Goal: Check status: Check status

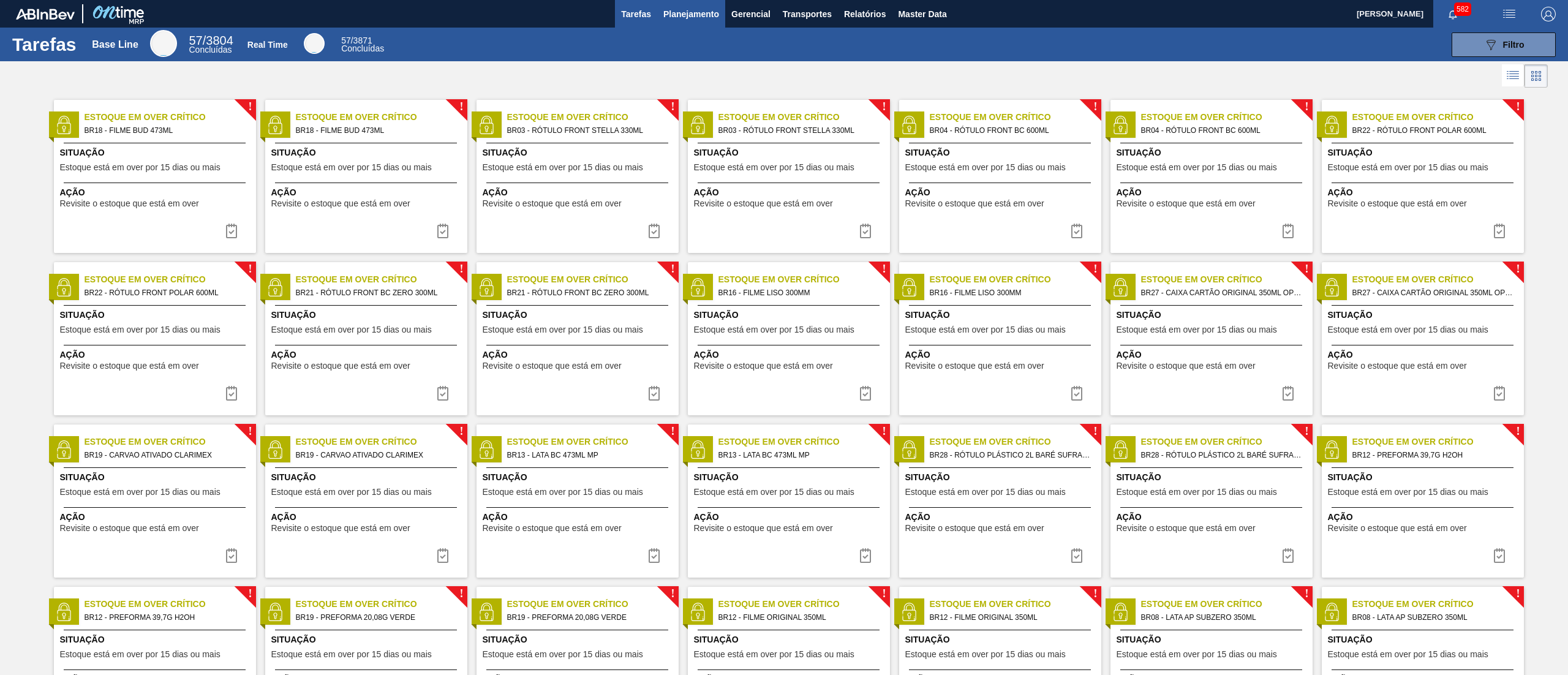
click at [674, 23] on button "Planejamento" at bounding box center [691, 14] width 68 height 27
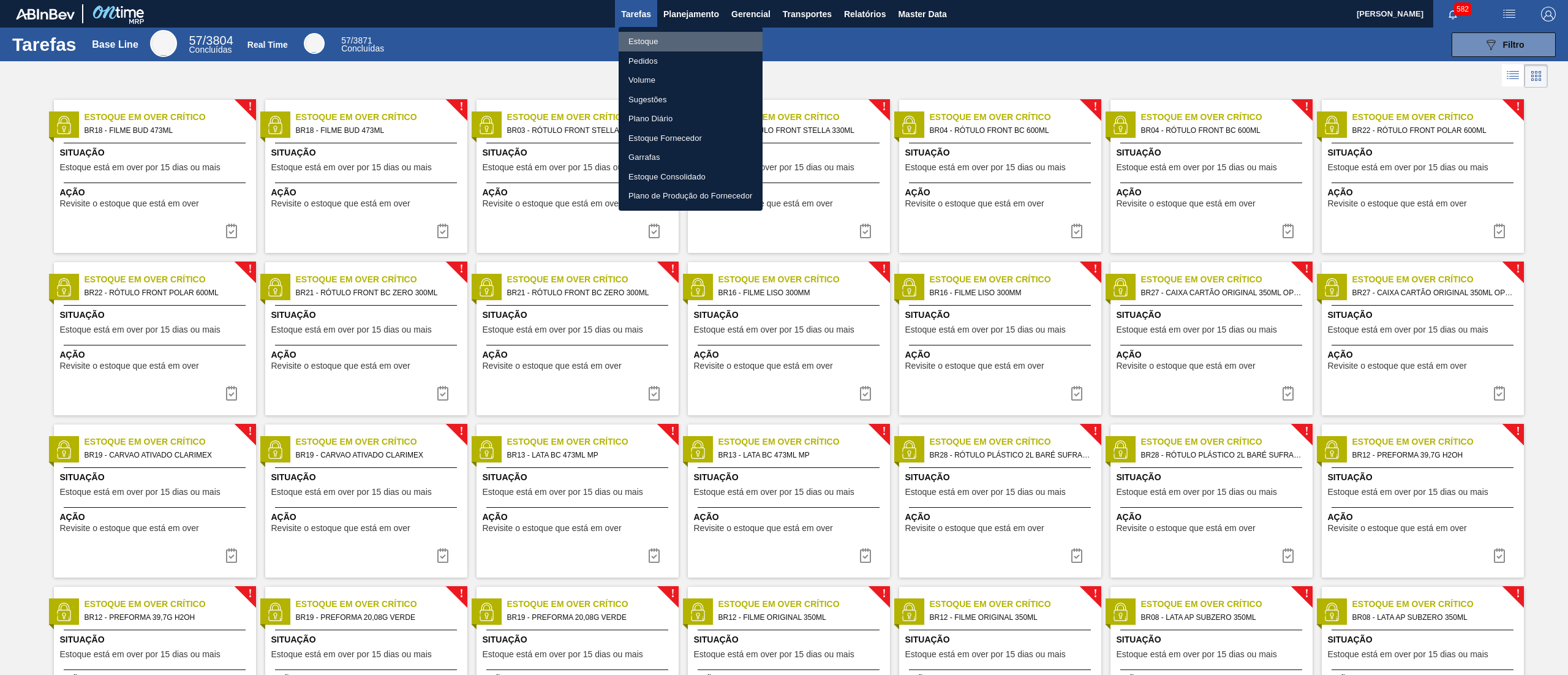
click at [674, 42] on li "Estoque" at bounding box center [691, 41] width 144 height 19
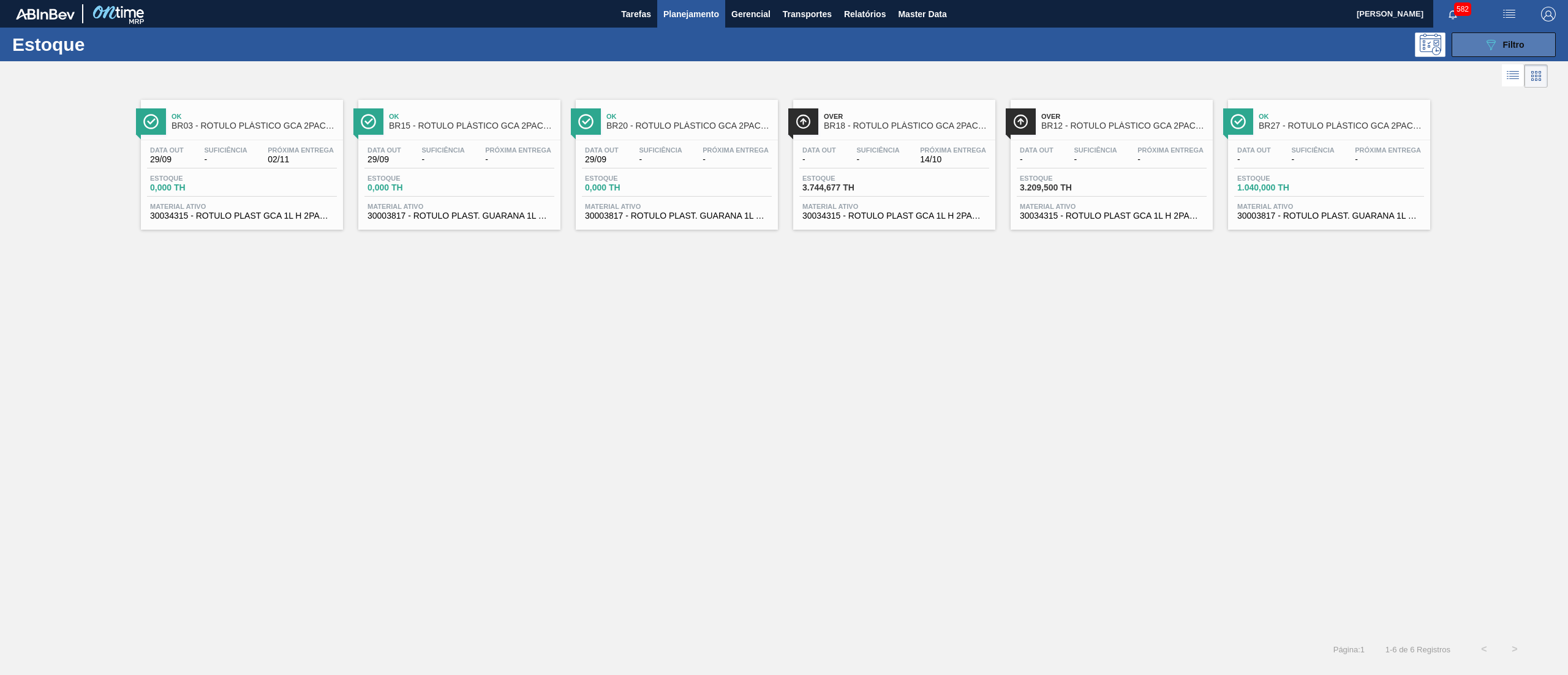
click at [1461, 44] on button "089F7B8B-B2A5-4AFE-B5C0-19BA573D28AC Filtro" at bounding box center [1503, 44] width 104 height 24
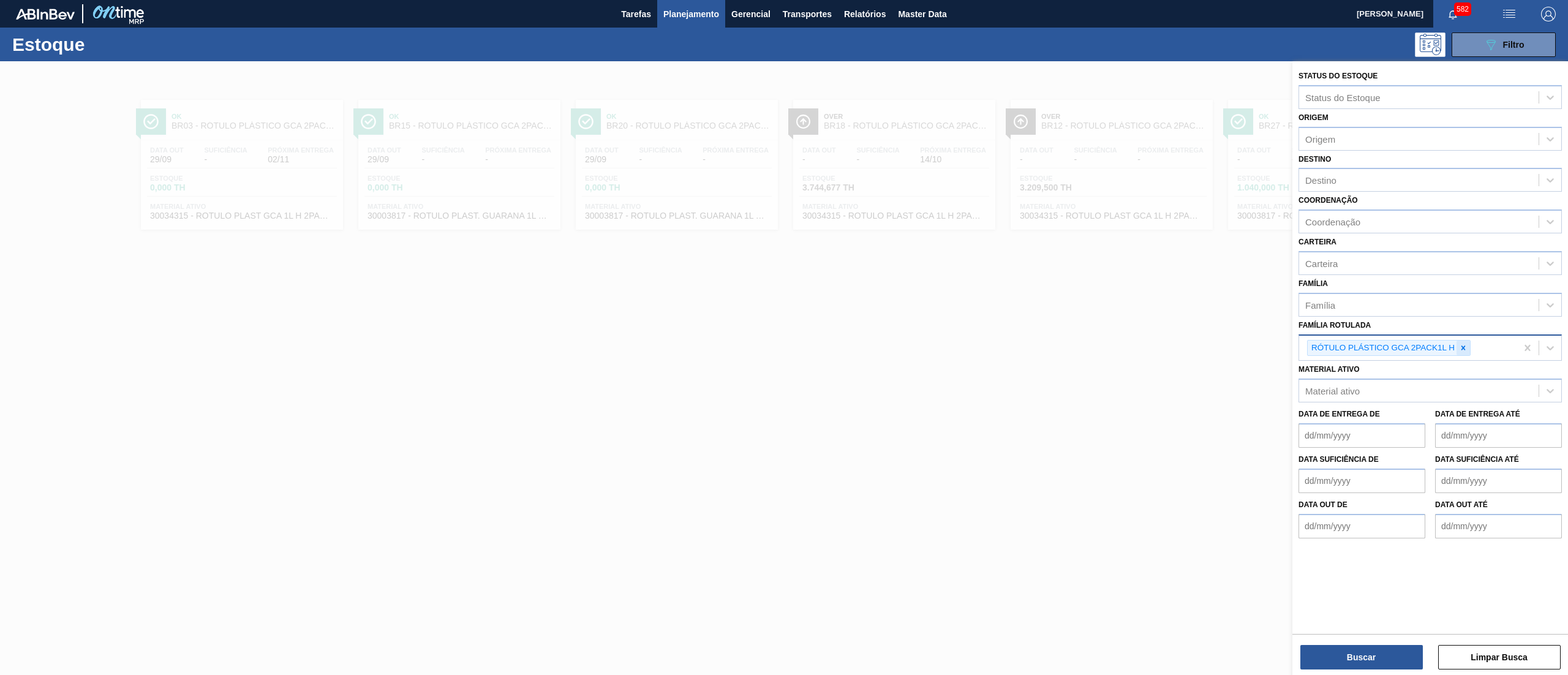
click at [1466, 344] on icon at bounding box center [1463, 348] width 9 height 9
click at [1398, 176] on div "Destino" at bounding box center [1419, 181] width 240 height 18
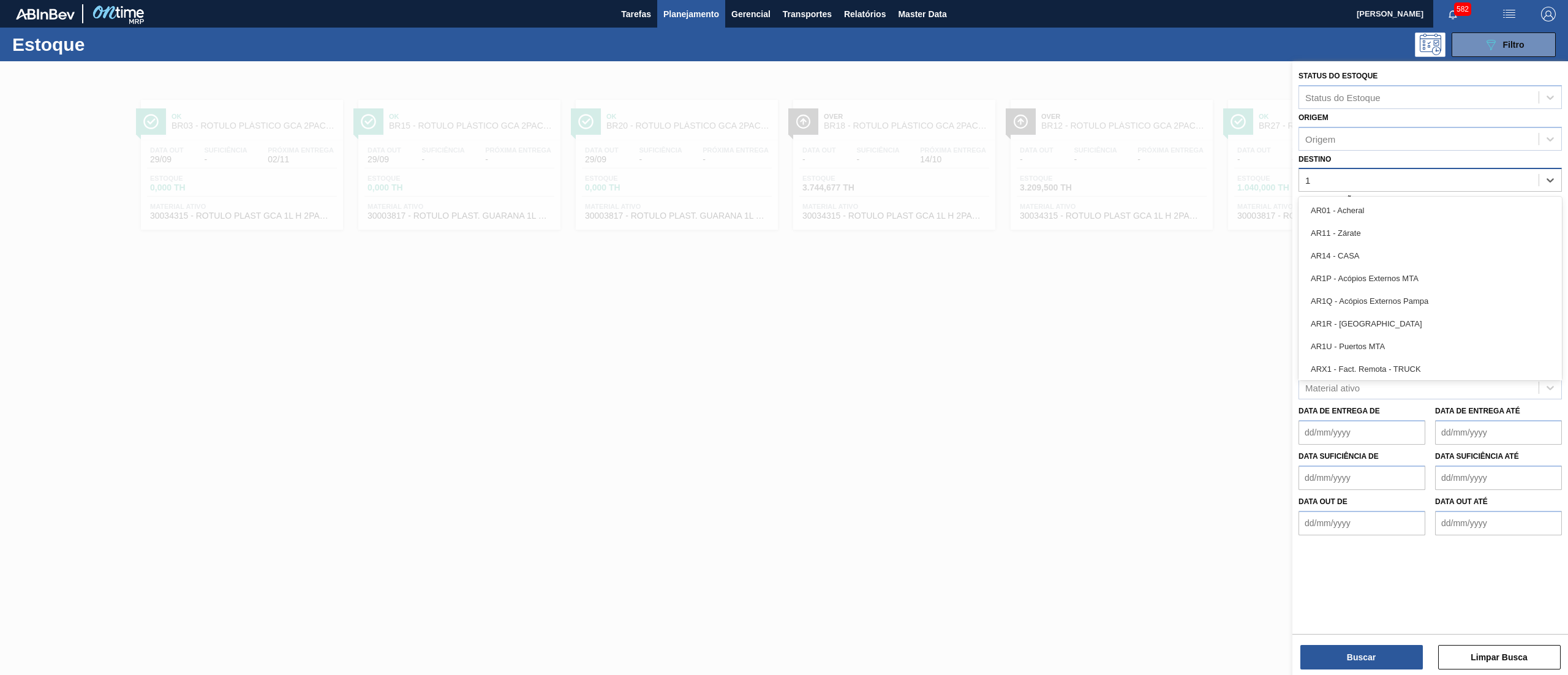
type input "13"
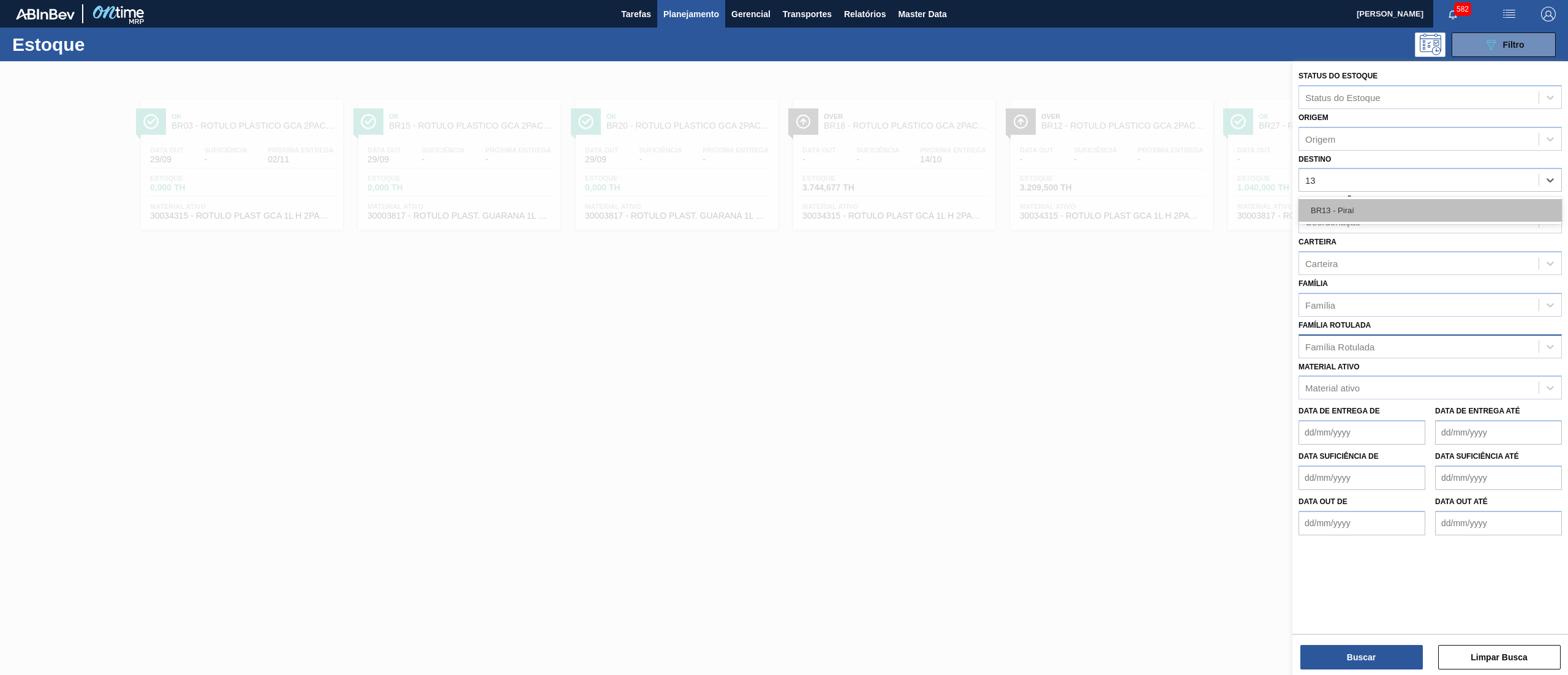
click at [1379, 201] on div "BR13 - Piraí" at bounding box center [1430, 211] width 263 height 23
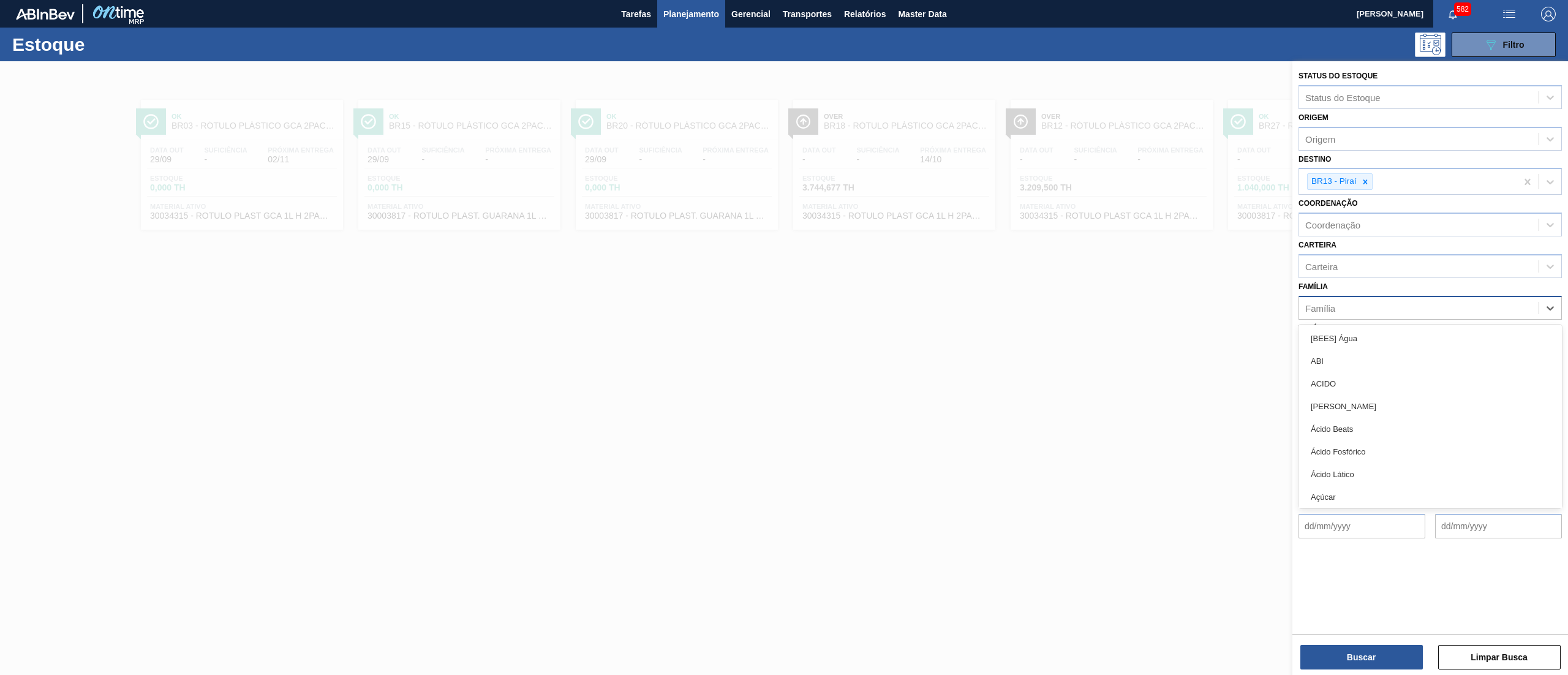
click at [1339, 310] on div "Família" at bounding box center [1419, 308] width 240 height 18
type input "lat"
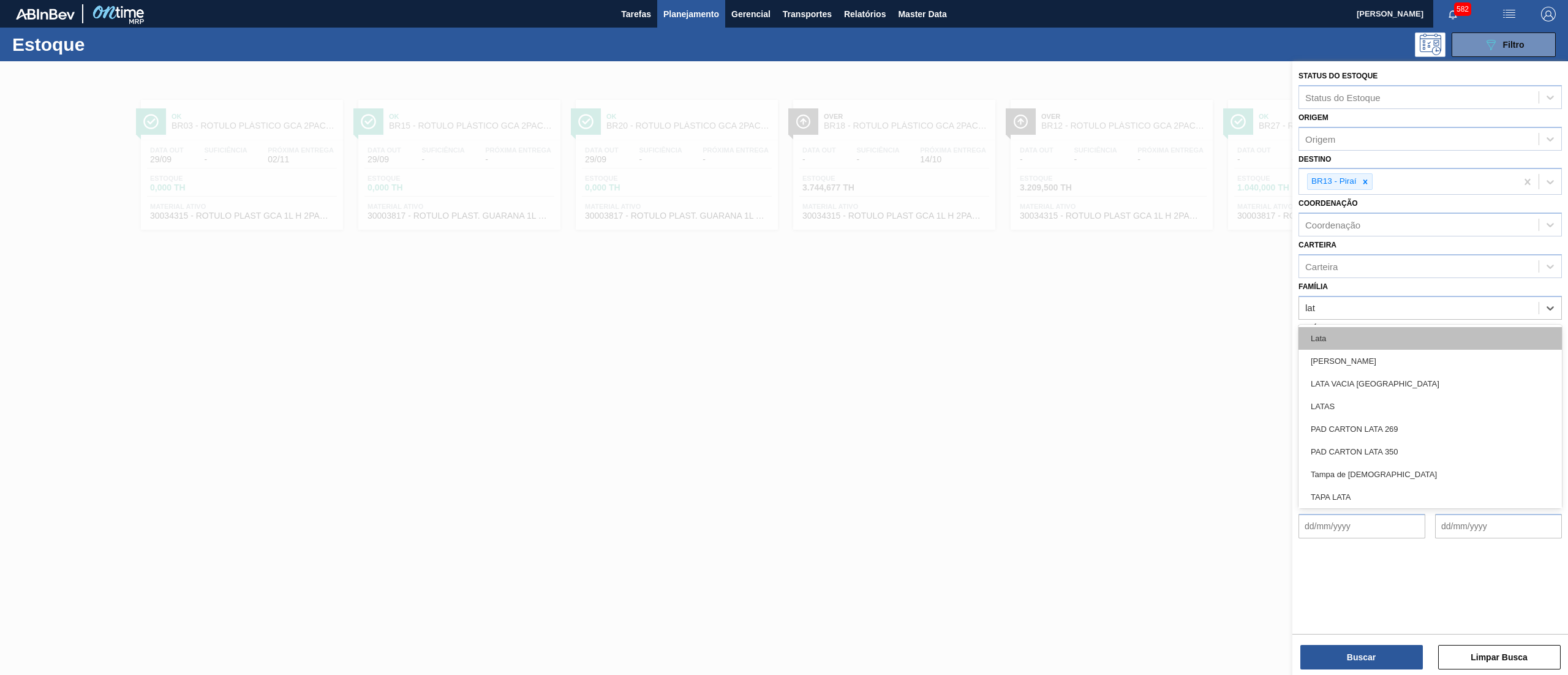
click at [1367, 338] on div "Lata" at bounding box center [1430, 338] width 263 height 23
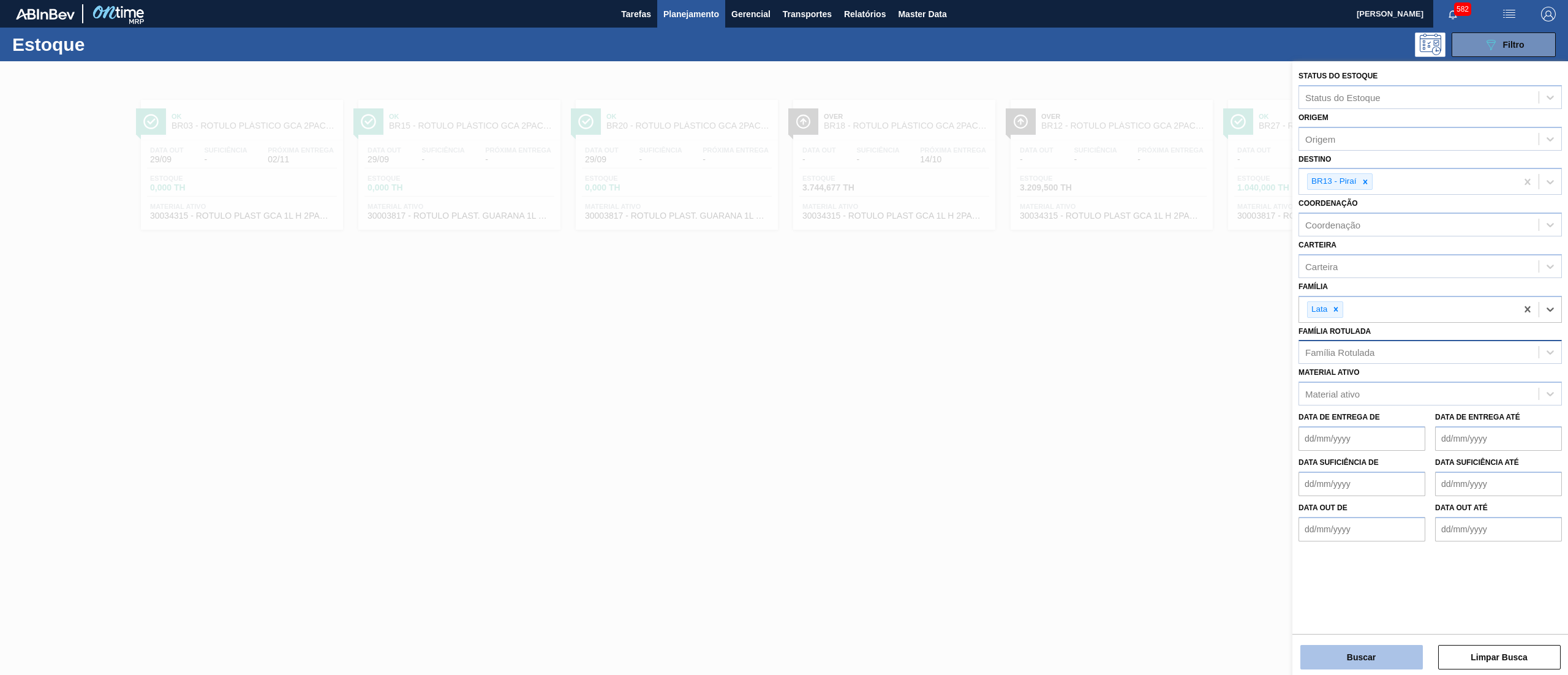
click at [1333, 645] on button "Buscar" at bounding box center [1362, 657] width 123 height 24
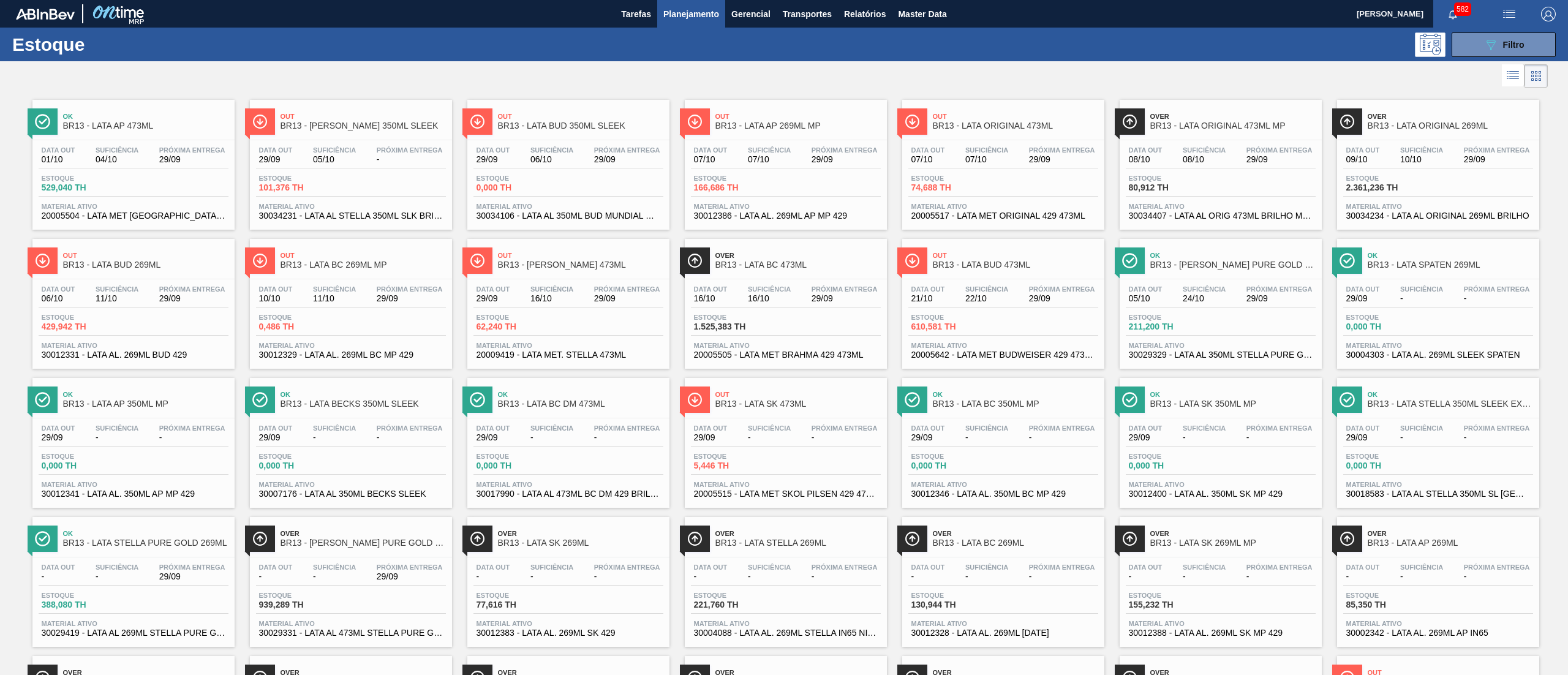
scroll to position [283, 0]
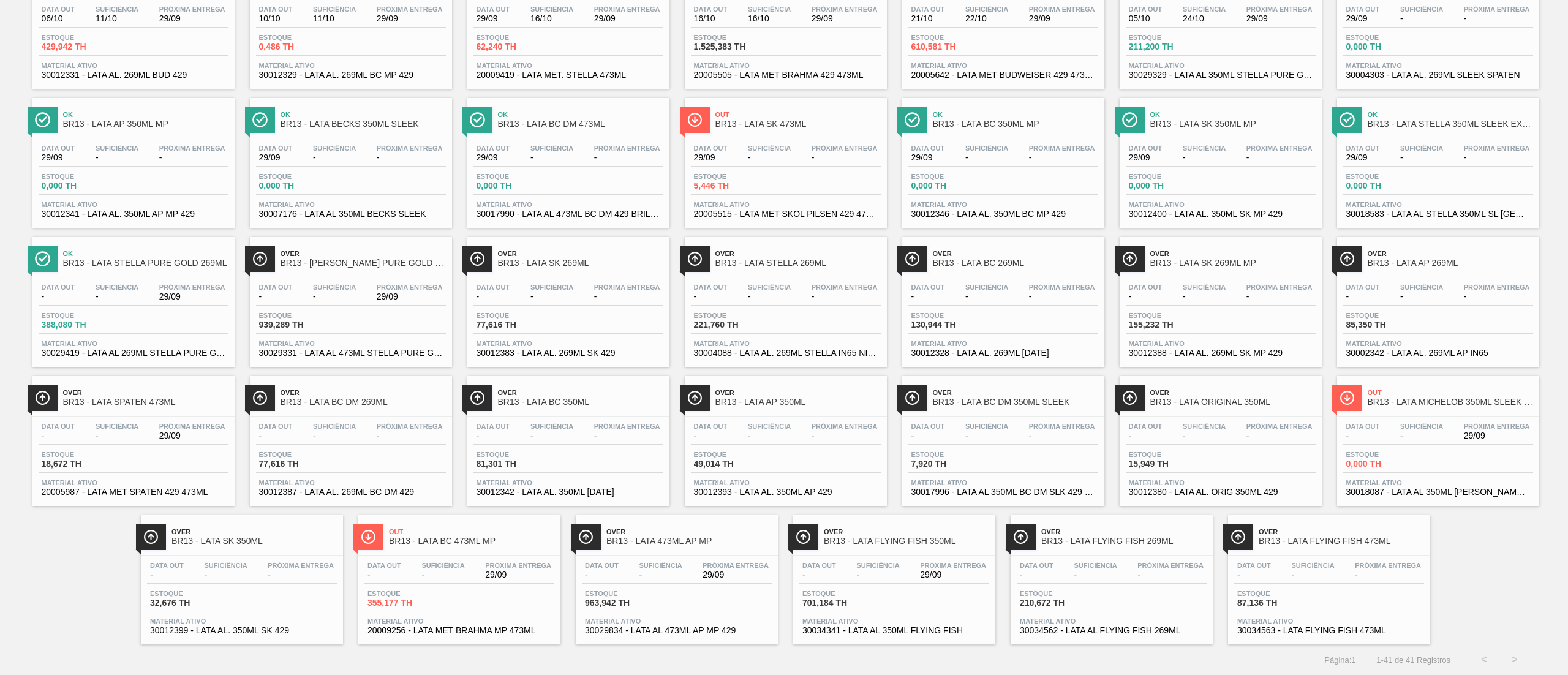
click at [861, 632] on span "30034341 - LATA AL 350ML FLYING FISH" at bounding box center [894, 631] width 184 height 9
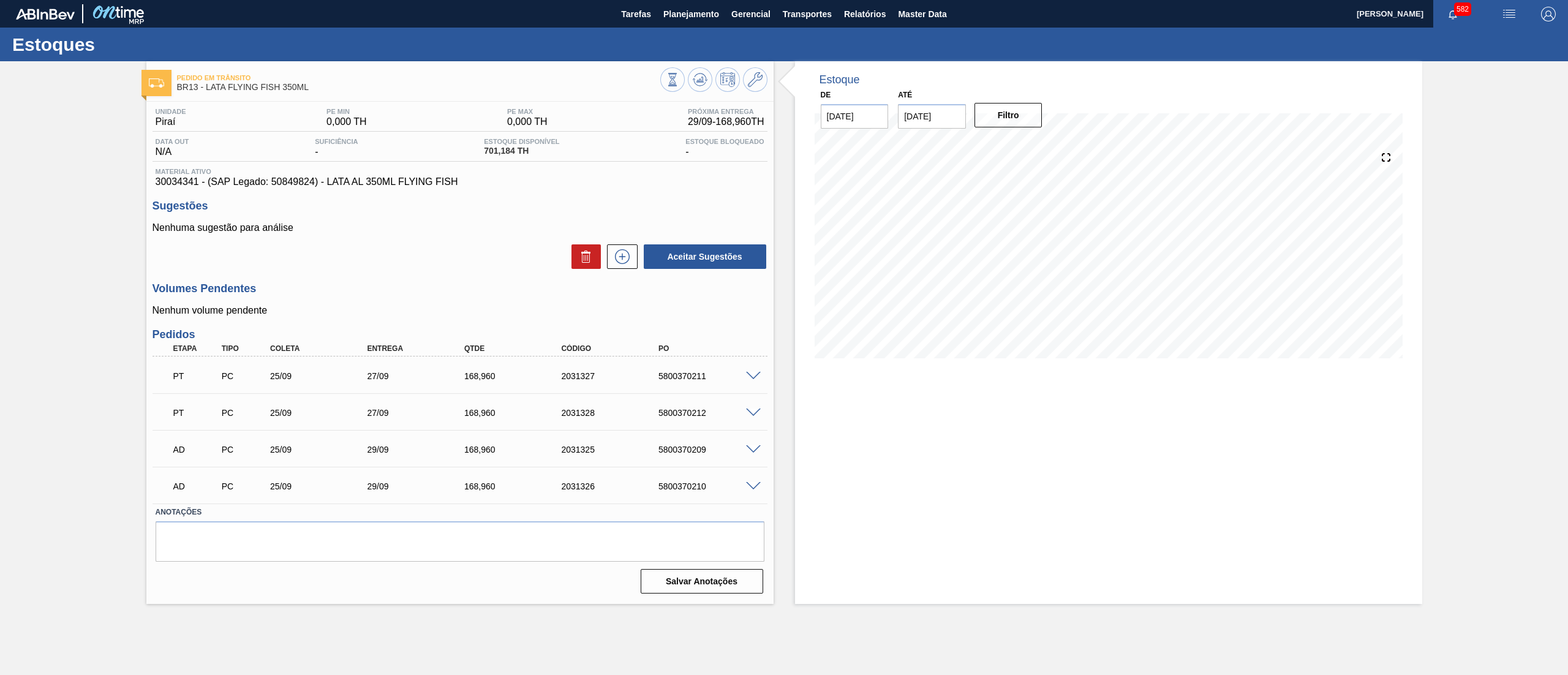
click at [747, 487] on span at bounding box center [754, 486] width 15 height 9
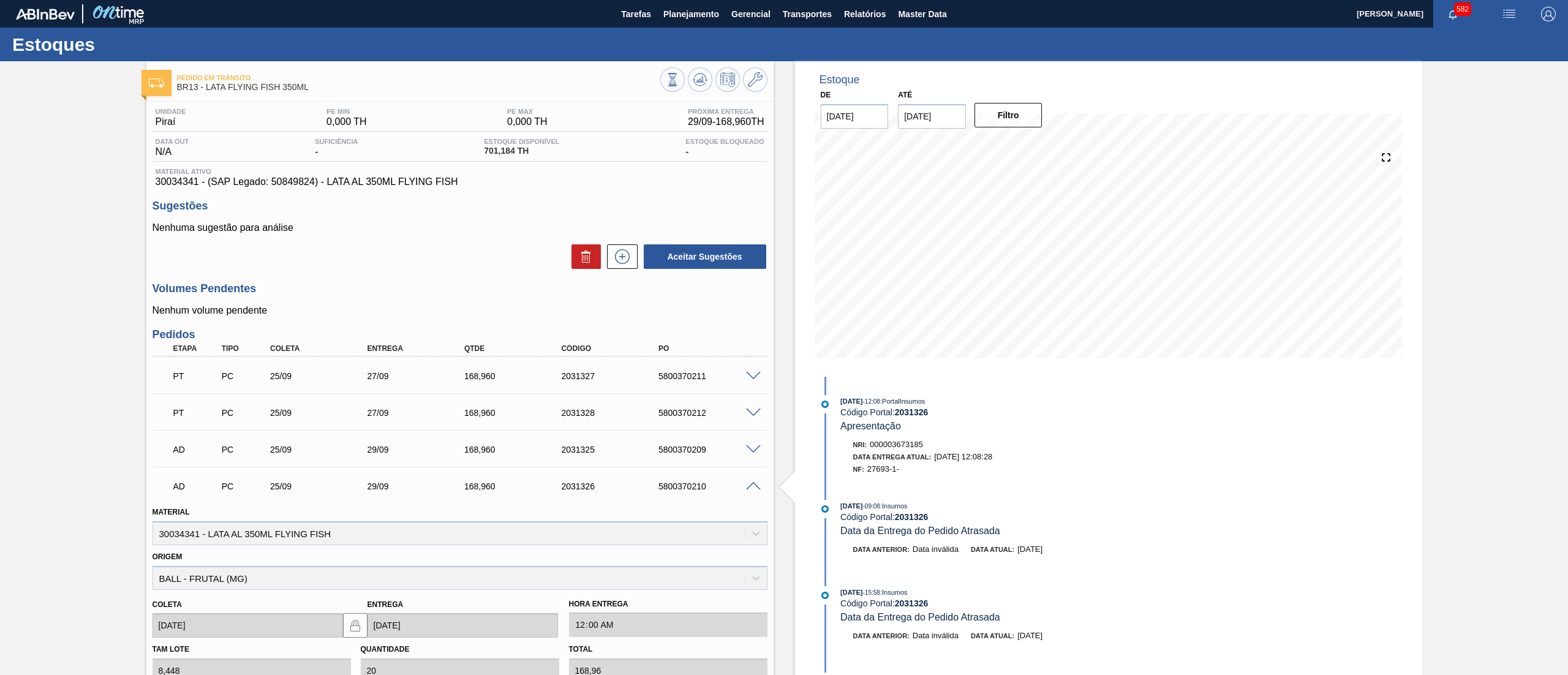
click at [747, 487] on span at bounding box center [754, 486] width 15 height 9
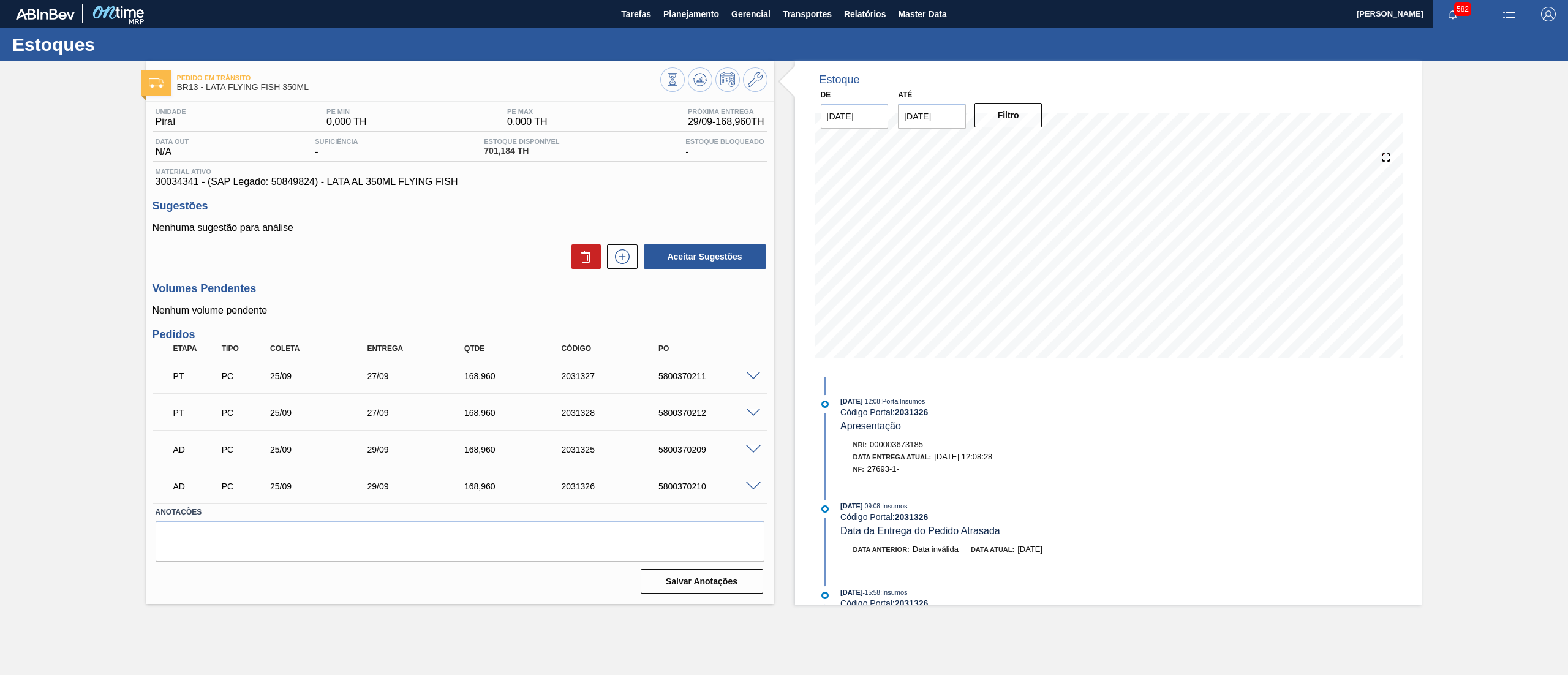
click at [757, 411] on span at bounding box center [754, 413] width 15 height 9
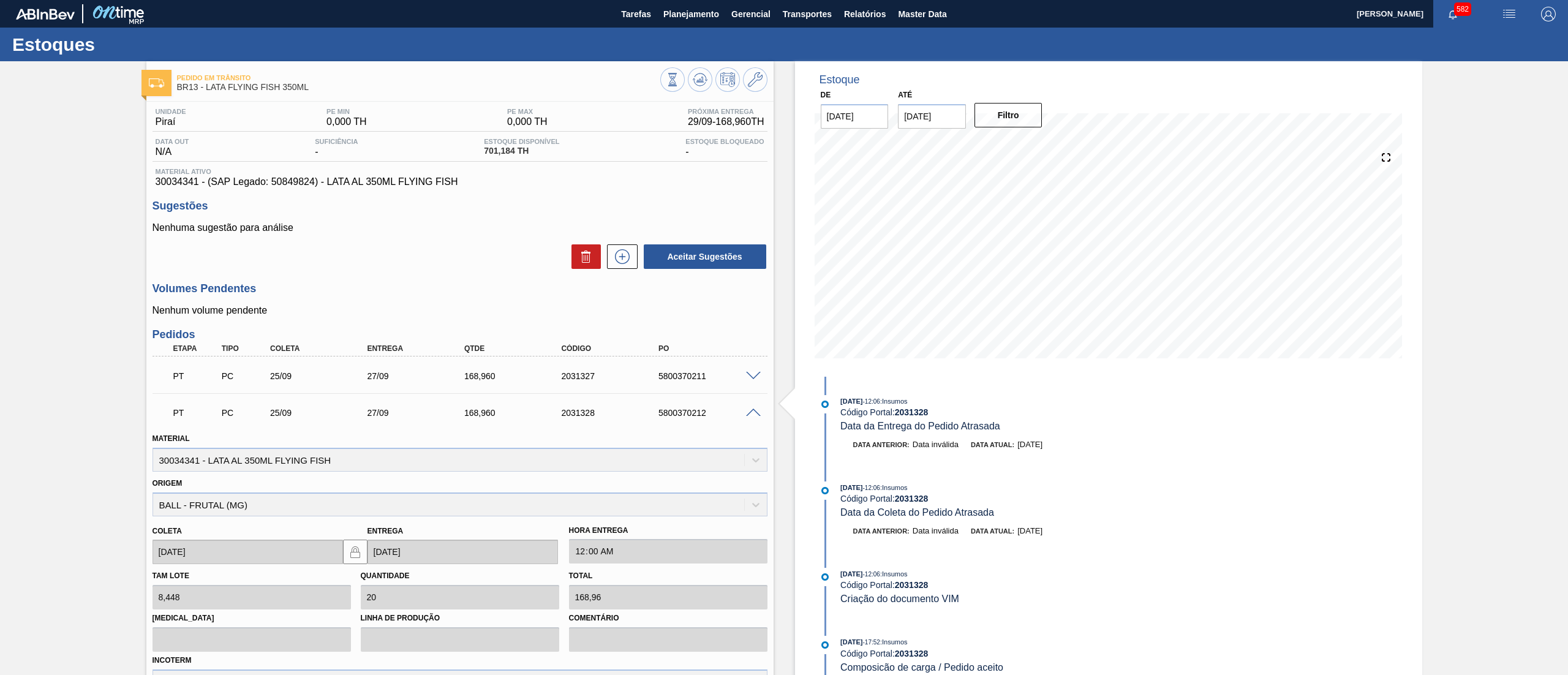
click at [757, 411] on span at bounding box center [754, 413] width 15 height 9
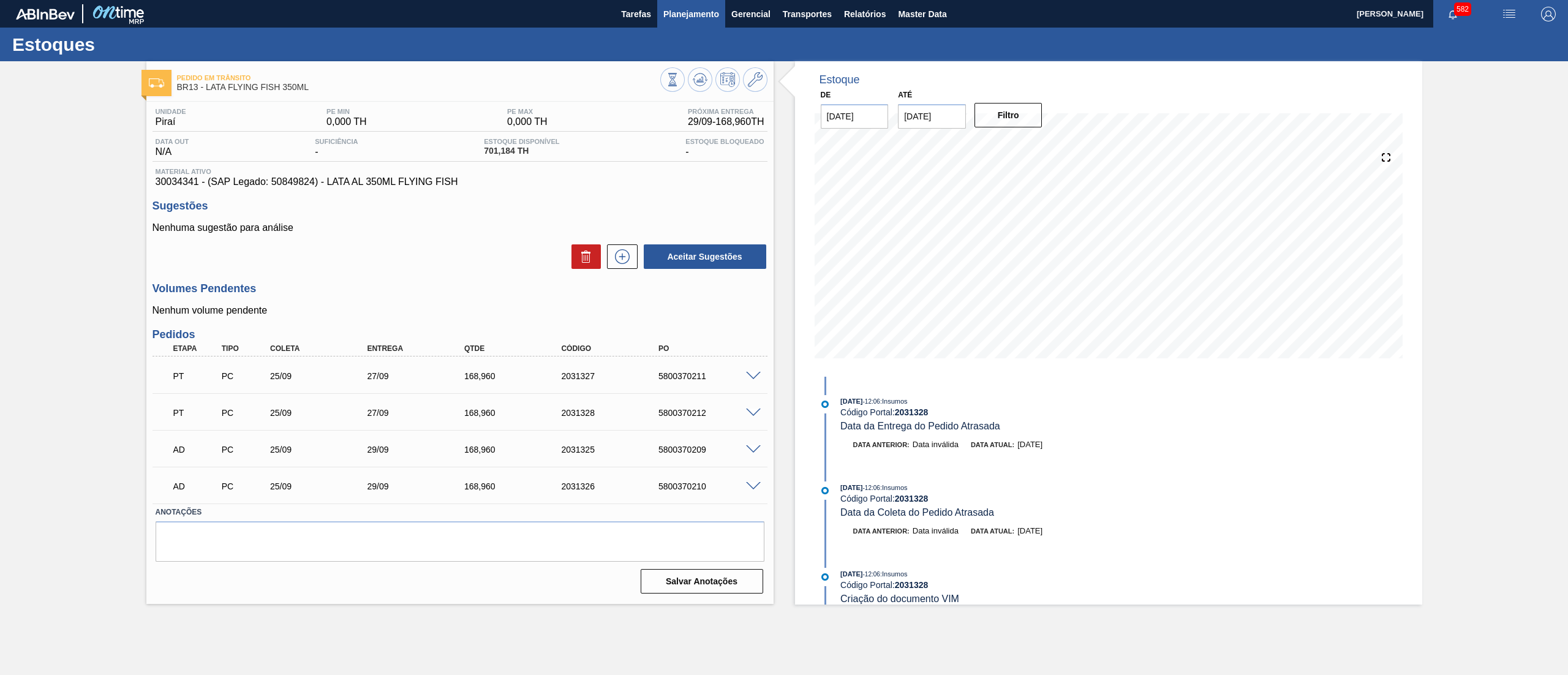
click at [691, 14] on span "Planejamento" at bounding box center [691, 14] width 56 height 15
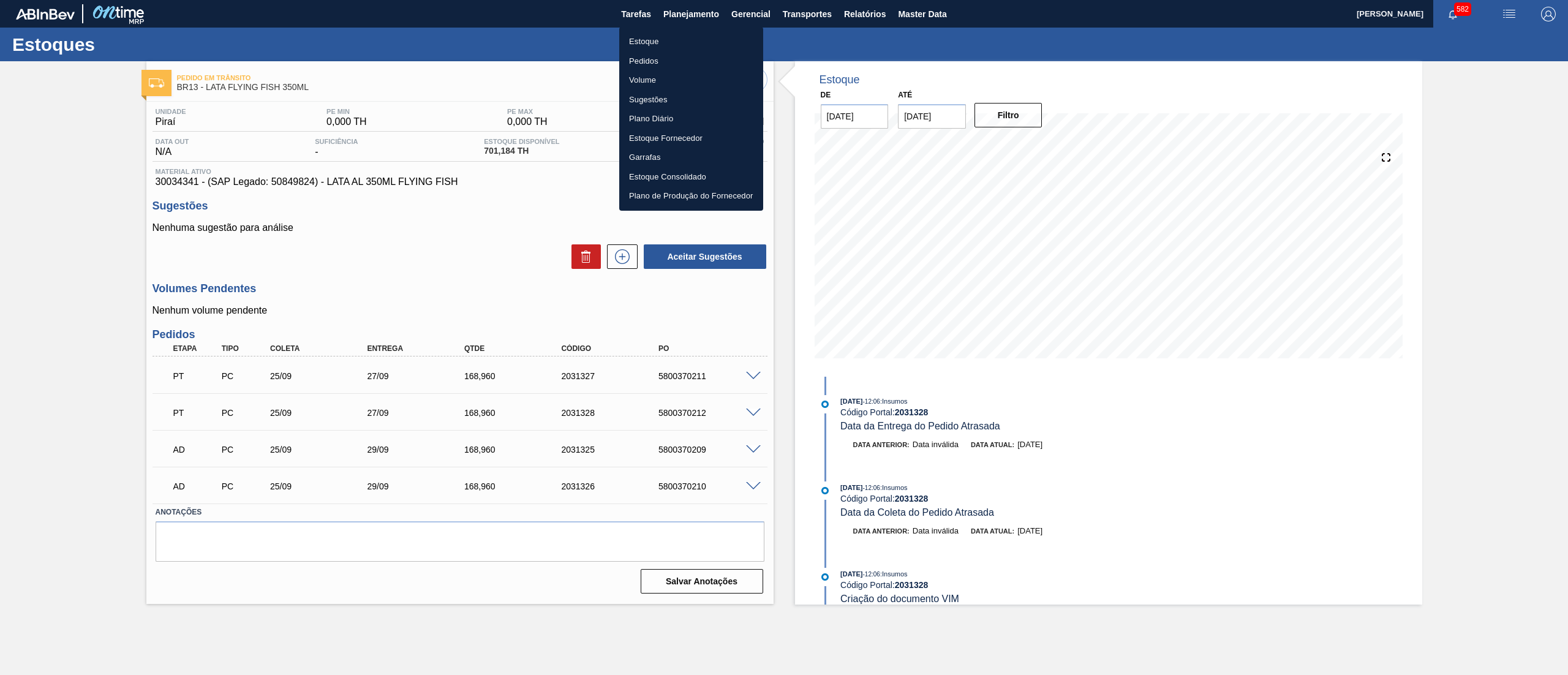
click at [685, 56] on li "Pedidos" at bounding box center [691, 61] width 144 height 19
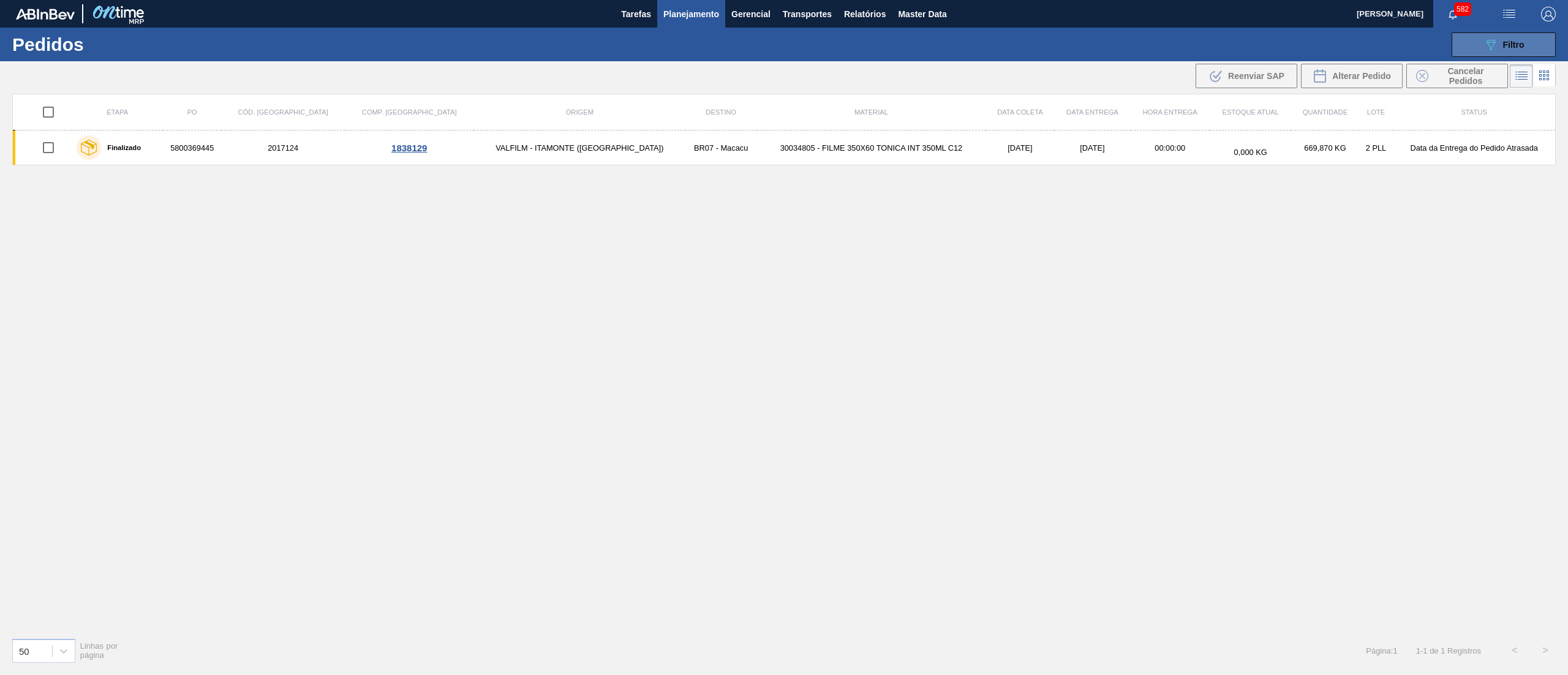
click at [1499, 45] on div "089F7B8B-B2A5-4AFE-B5C0-19BA573D28AC Filtro" at bounding box center [1503, 44] width 41 height 15
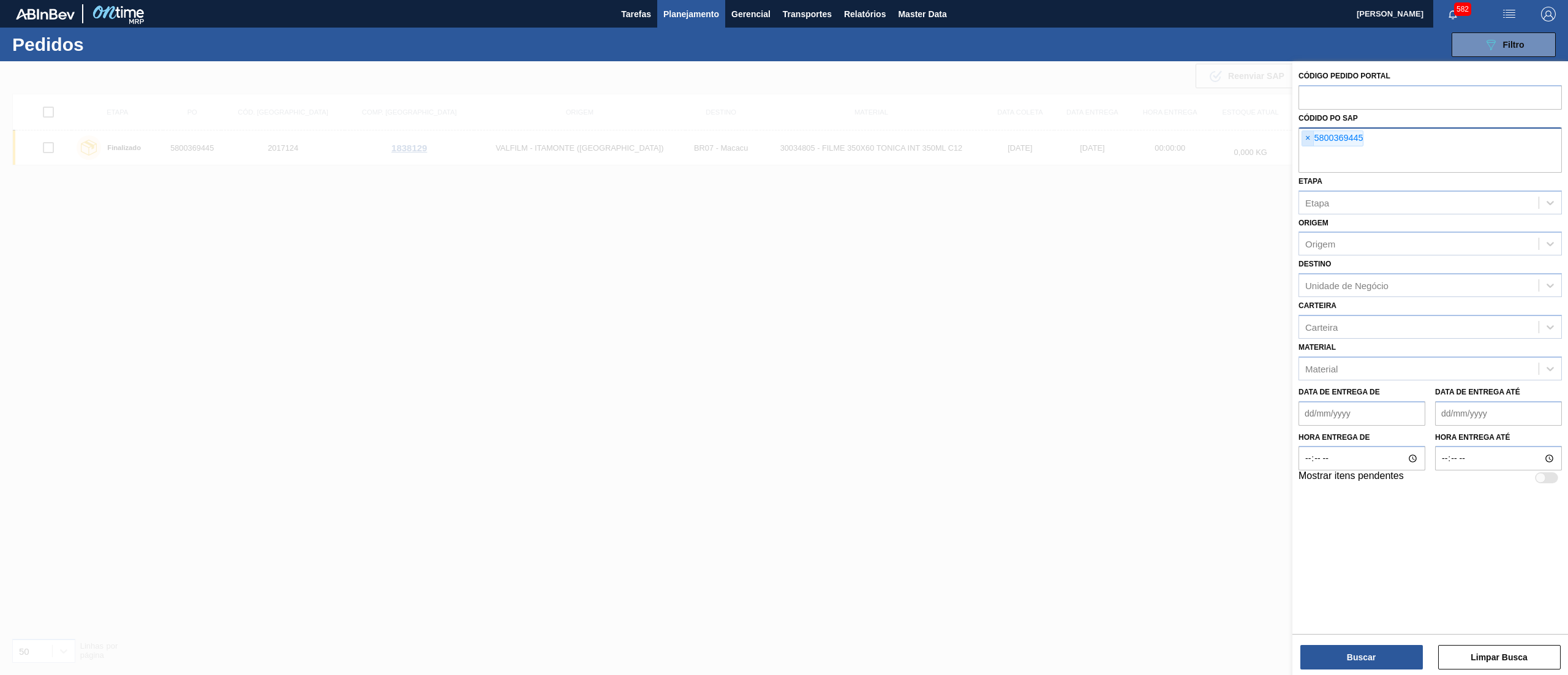
click at [1305, 142] on span "×" at bounding box center [1308, 138] width 11 height 15
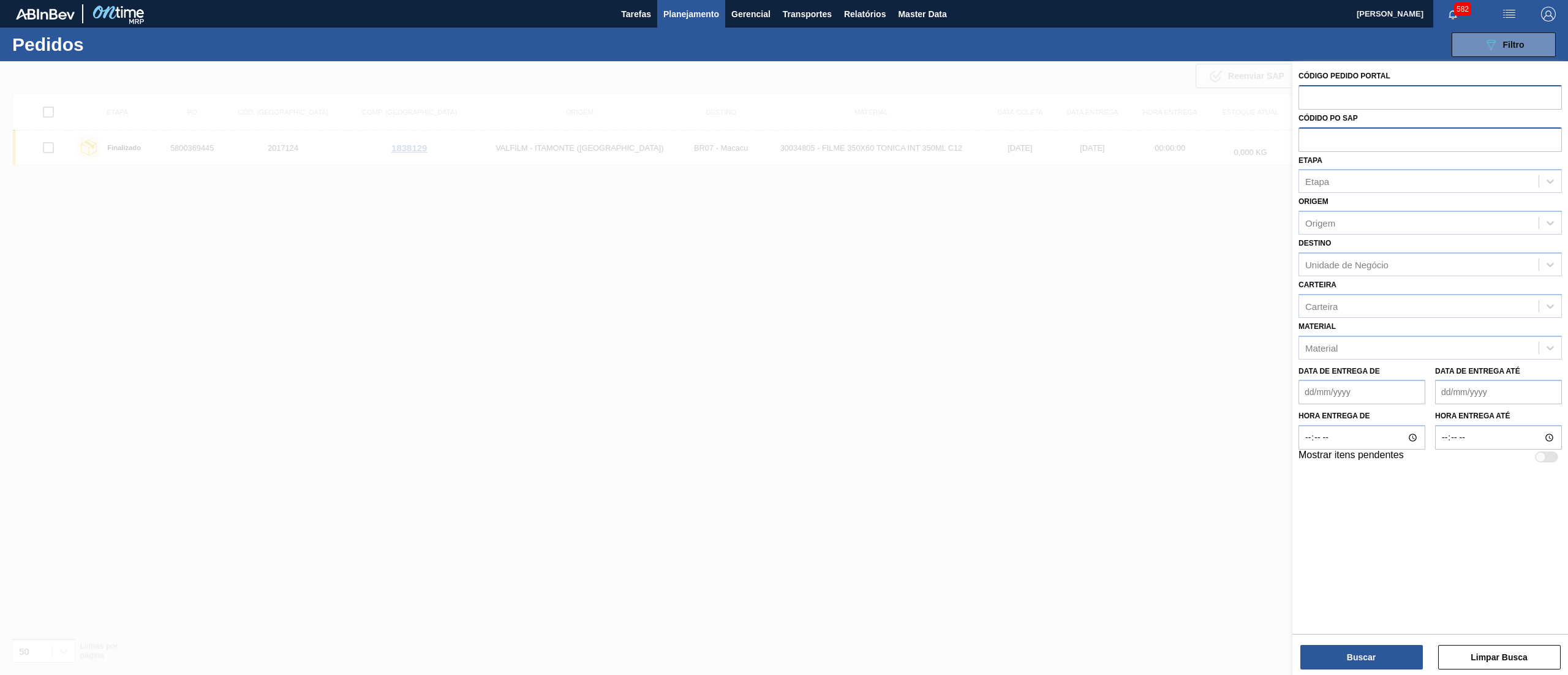
click at [1307, 98] on input "text" at bounding box center [1430, 97] width 263 height 23
paste input "2038414"
type input "2038414"
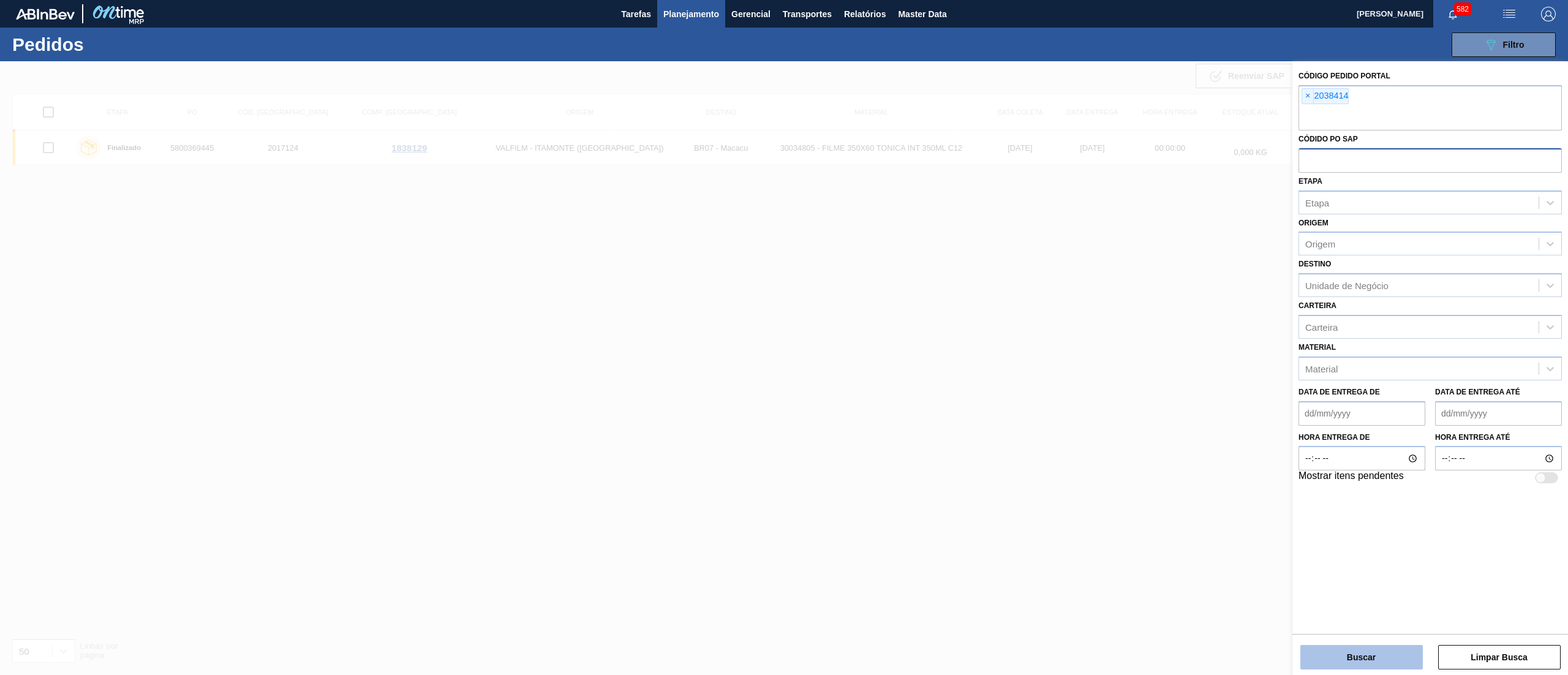
click at [1355, 648] on button "Buscar" at bounding box center [1362, 657] width 123 height 24
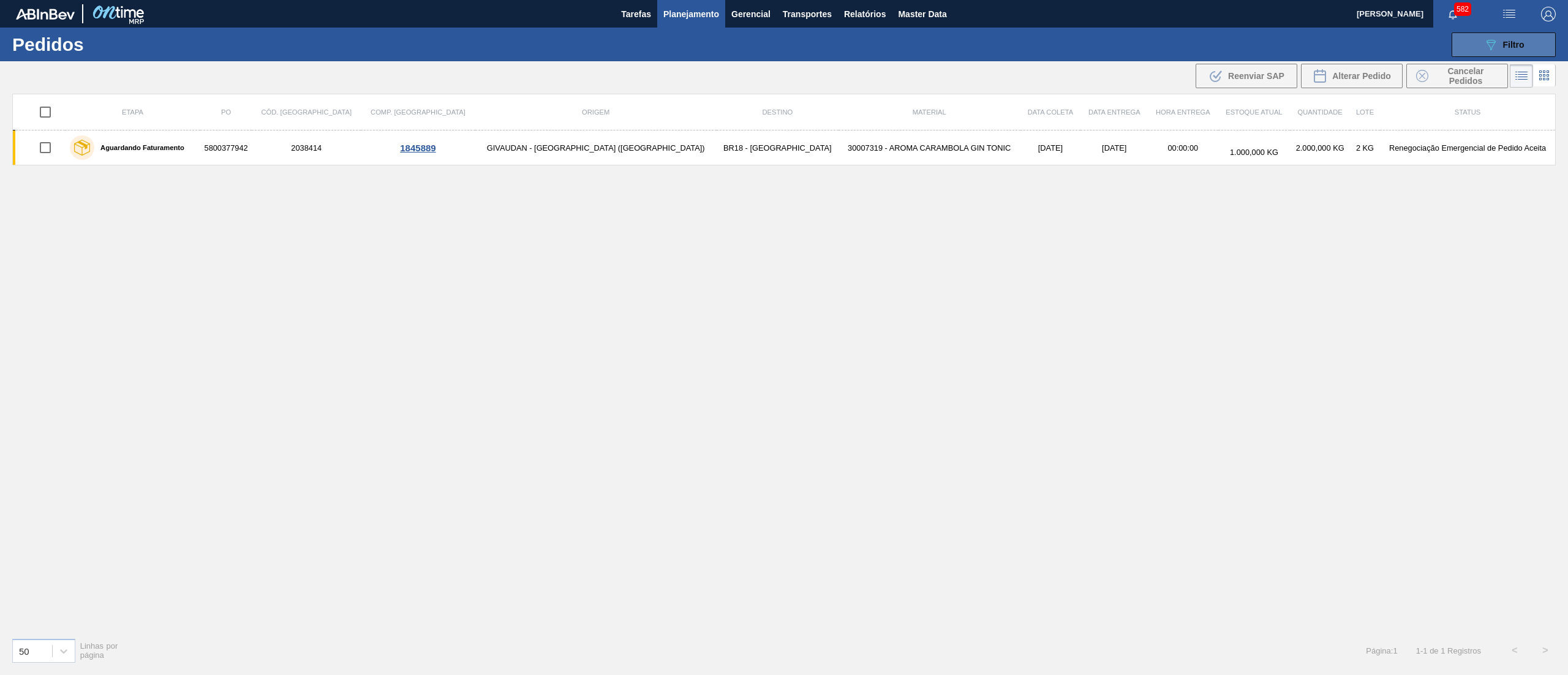
click at [1486, 37] on icon "089F7B8B-B2A5-4AFE-B5C0-19BA573D28AC" at bounding box center [1491, 44] width 15 height 15
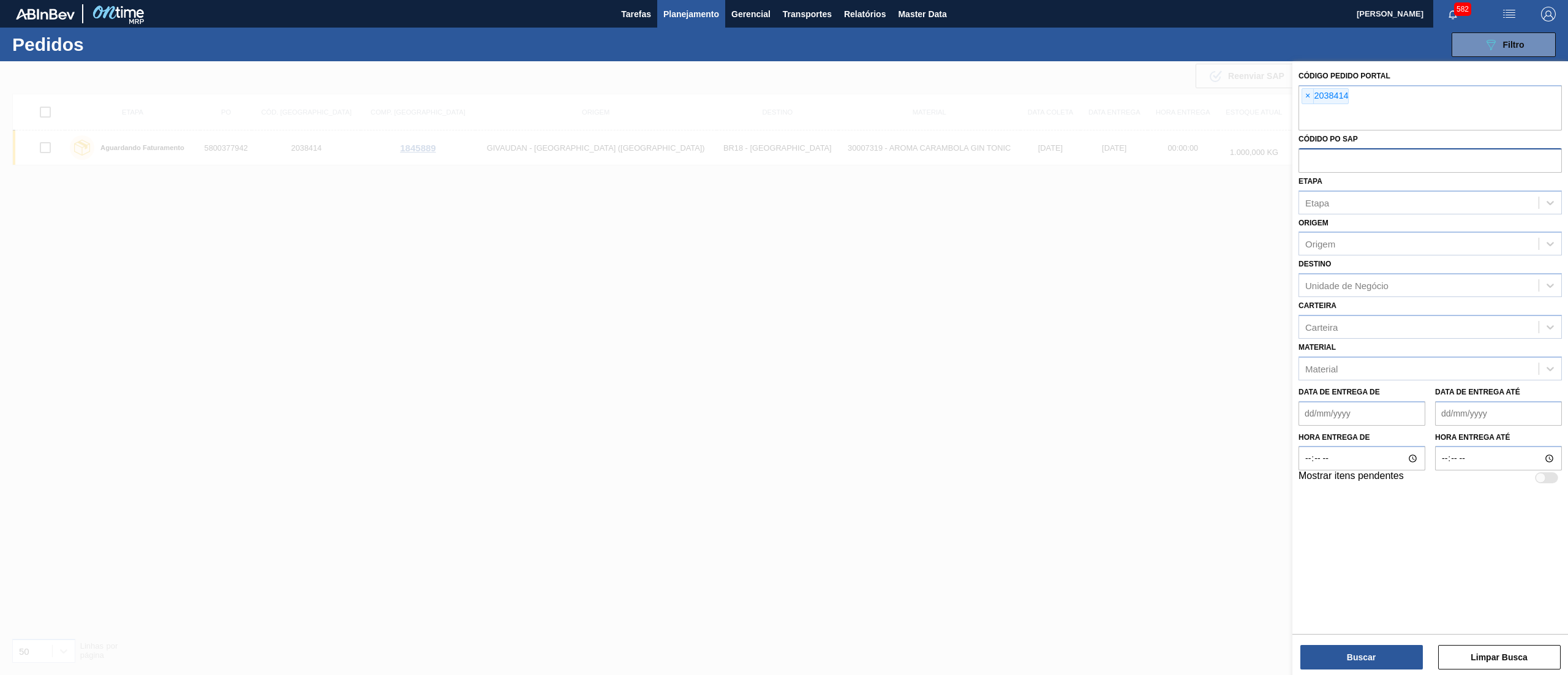
click at [1028, 365] on div at bounding box center [784, 399] width 1568 height 675
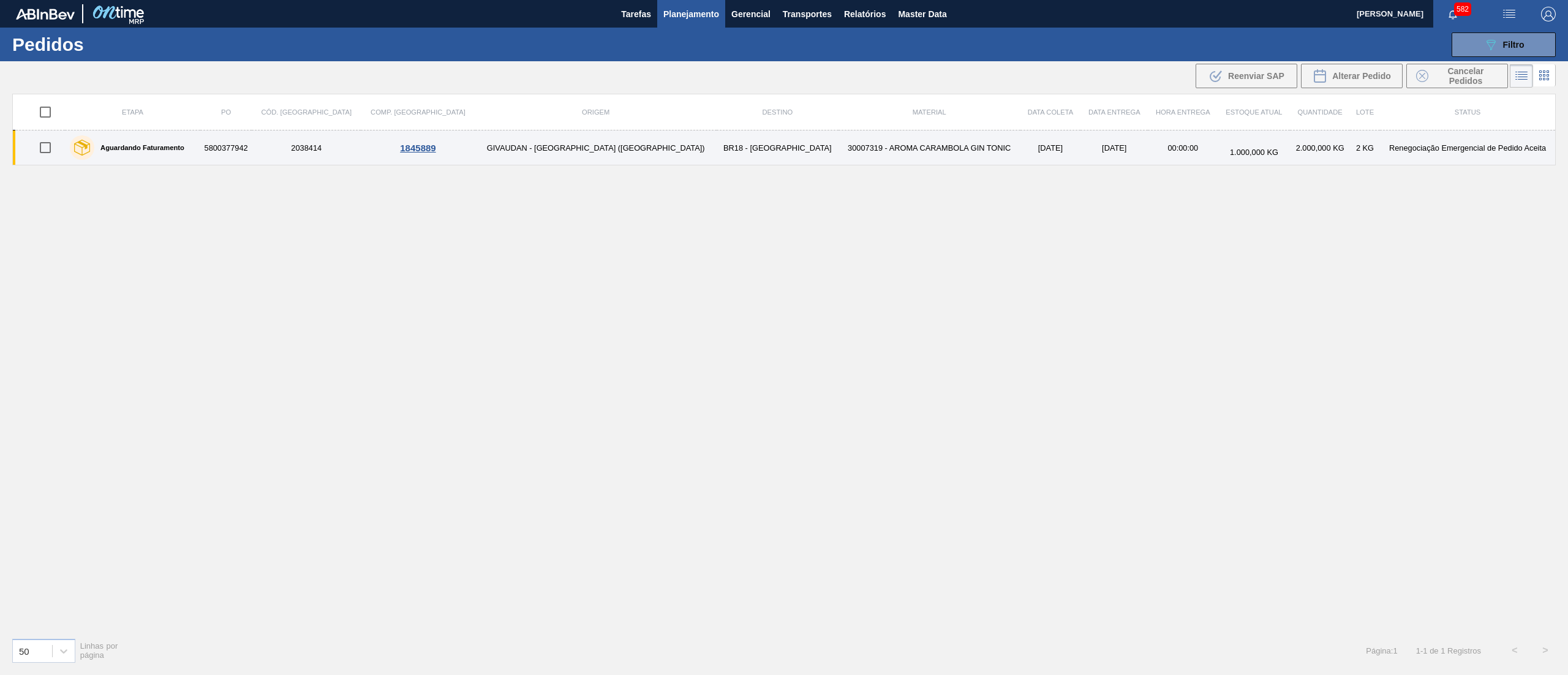
click at [889, 153] on td "30007319 - AROMA CARAMBOLA GIN TONIC" at bounding box center [929, 148] width 182 height 35
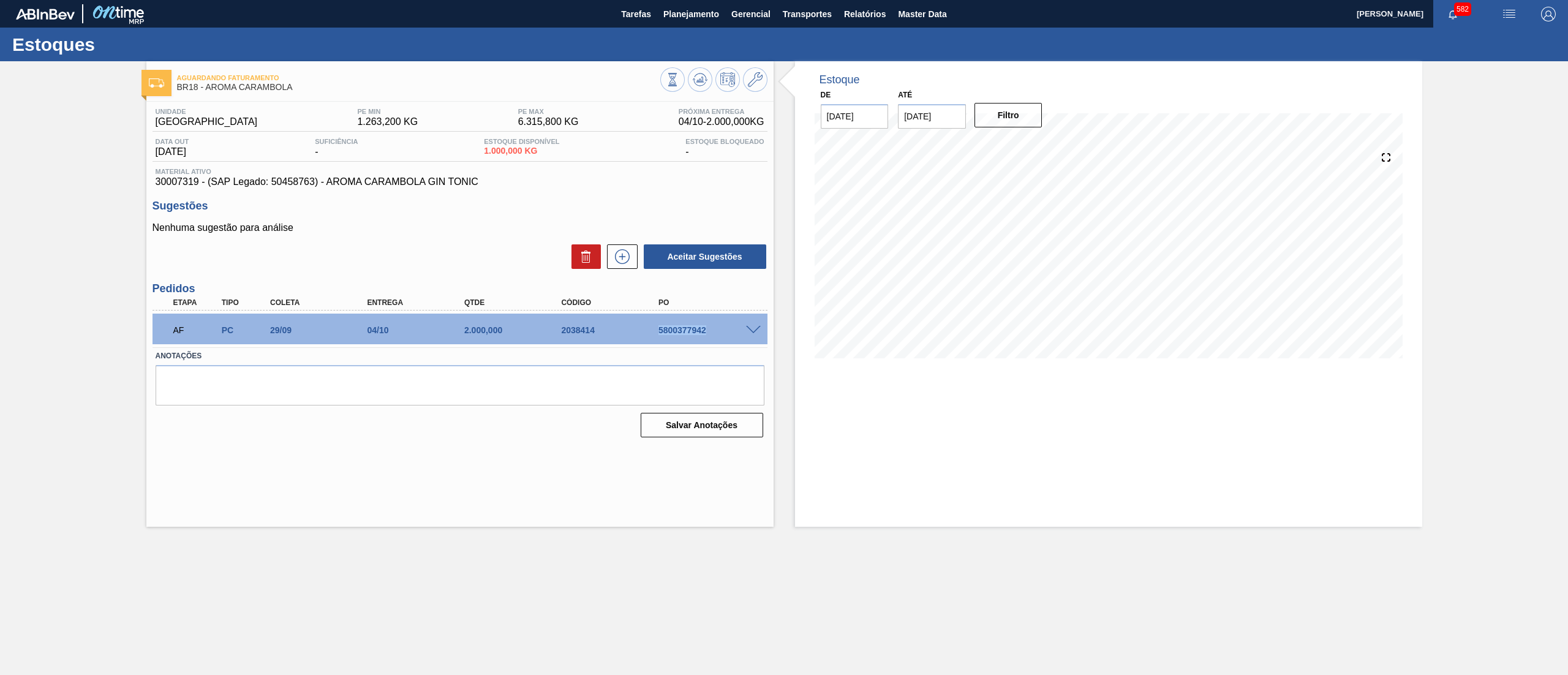
drag, startPoint x: 629, startPoint y: 329, endPoint x: 740, endPoint y: 330, distance: 111.0
click at [740, 330] on div "AF PC 29/09 04/10 2.000,000 2038414 5800377942" at bounding box center [457, 329] width 583 height 24
copy div "5800377942"
click at [688, 23] on button "Planejamento" at bounding box center [691, 14] width 68 height 27
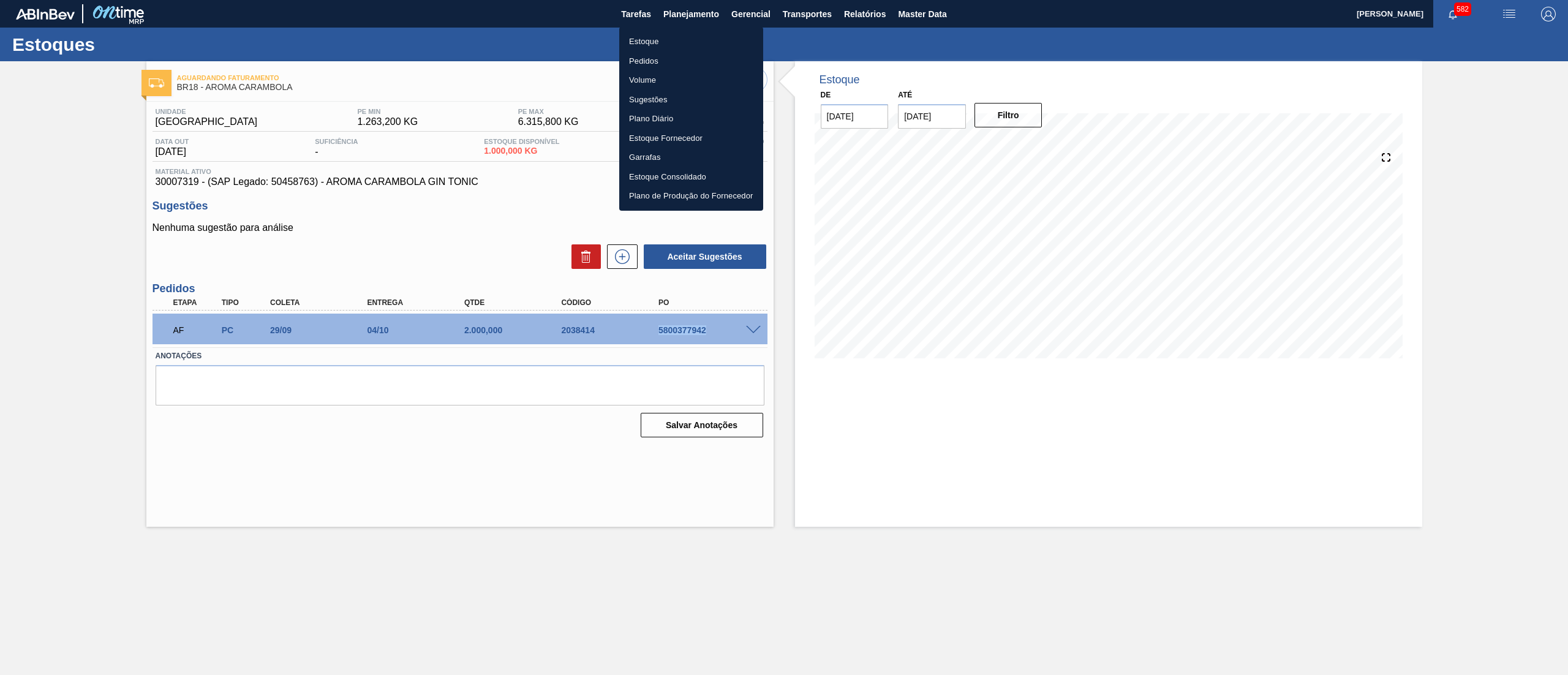
click at [674, 36] on li "Estoque" at bounding box center [691, 41] width 144 height 19
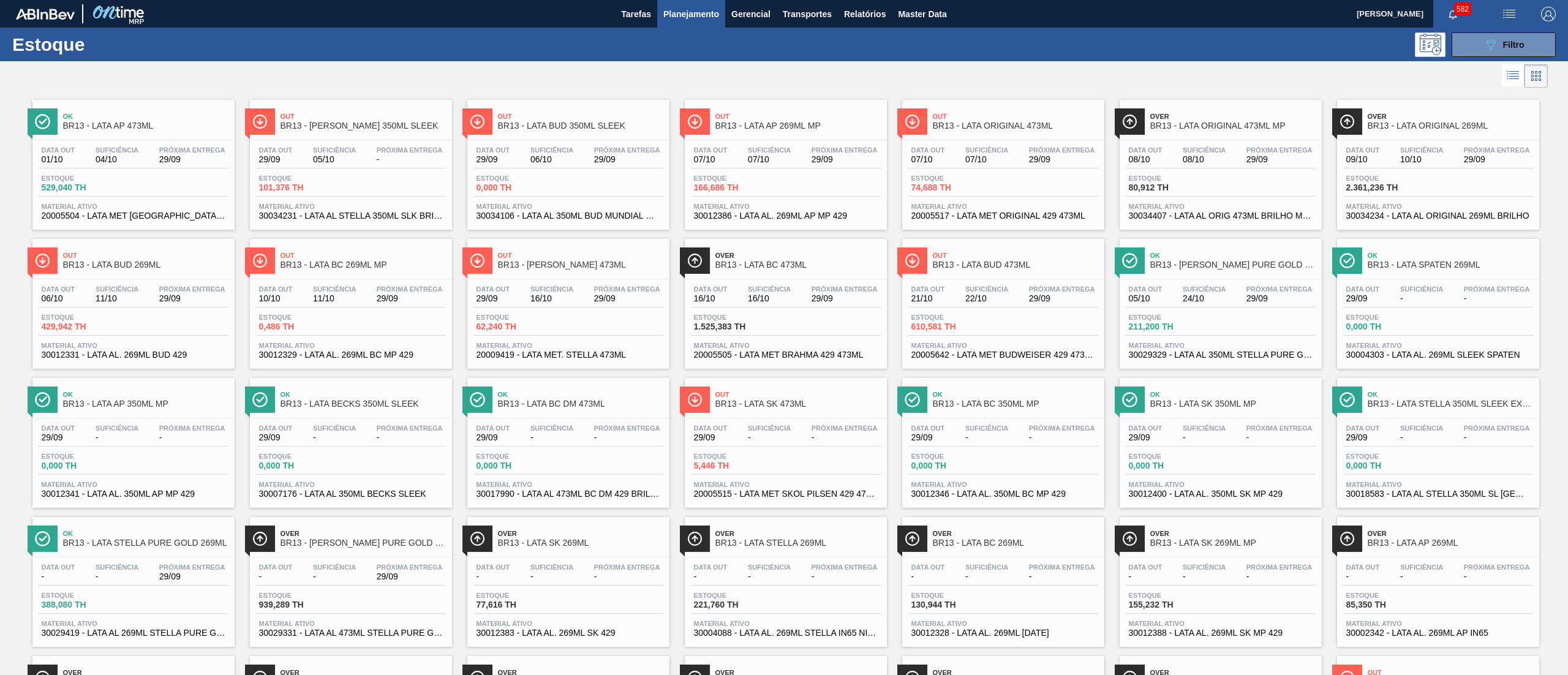
click at [1557, 44] on div "089F7B8B-B2A5-4AFE-B5C0-19BA573D28AC Filtro" at bounding box center [1503, 44] width 116 height 24
click at [1515, 44] on span "Filtro" at bounding box center [1514, 44] width 22 height 10
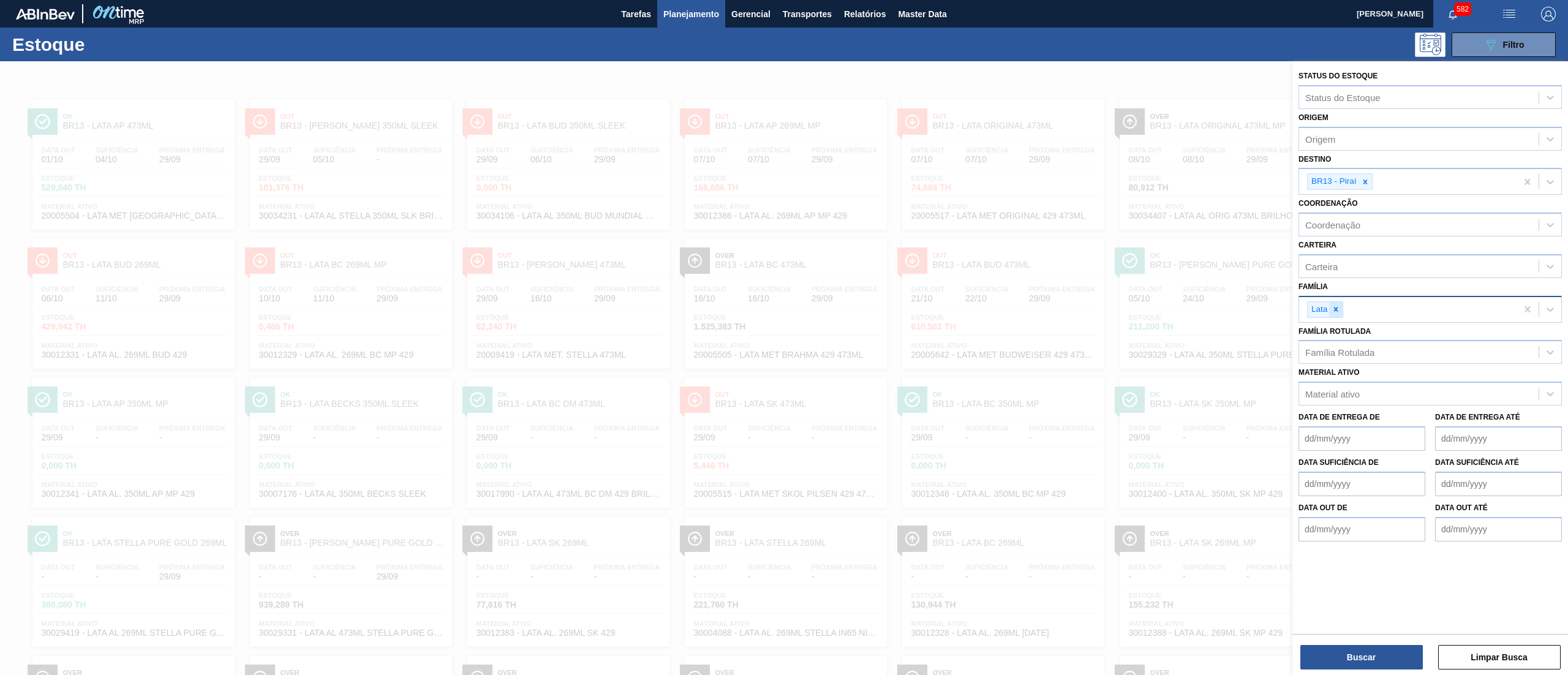
click at [1336, 305] on icon at bounding box center [1336, 309] width 9 height 9
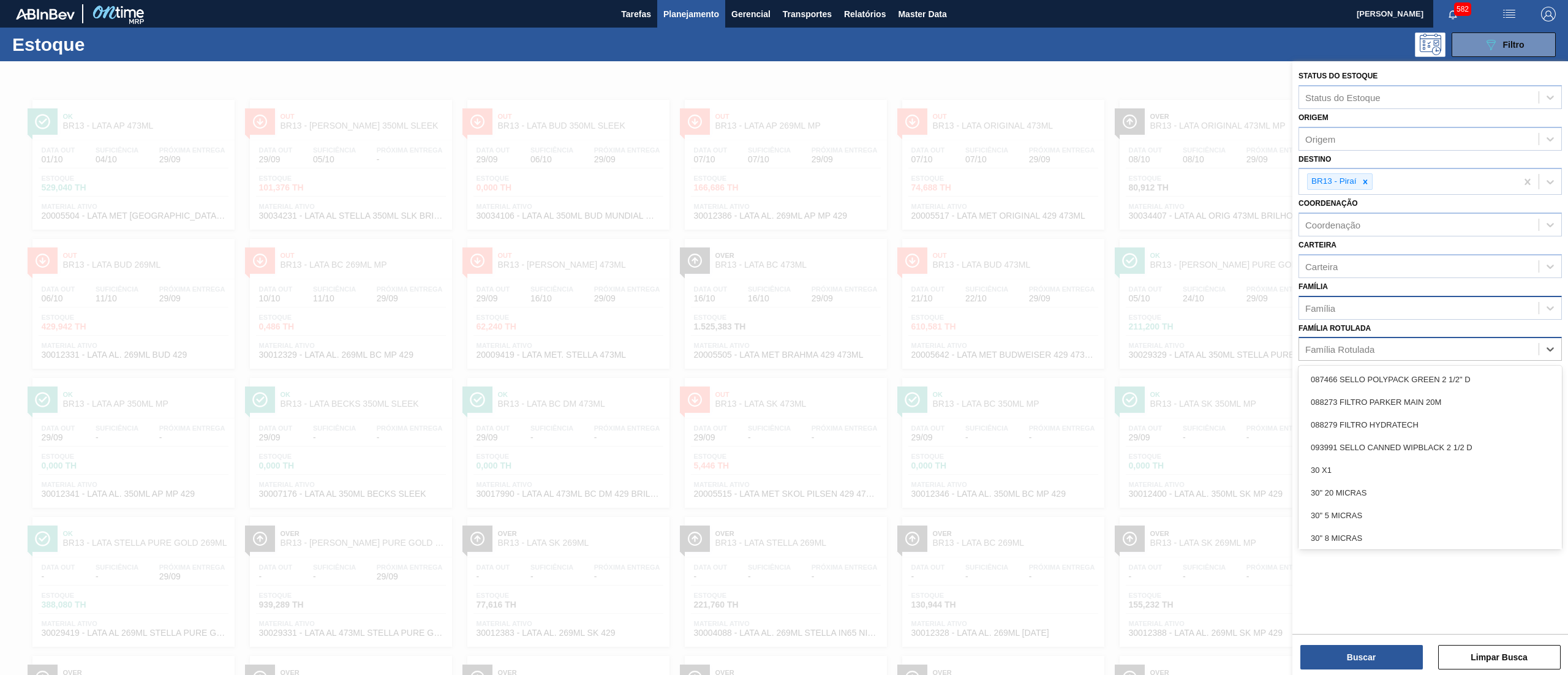
click at [1343, 345] on div "Família Rotulada" at bounding box center [1340, 350] width 69 height 10
type Rotulada "extr"
click at [1343, 345] on div "extr" at bounding box center [1419, 350] width 240 height 18
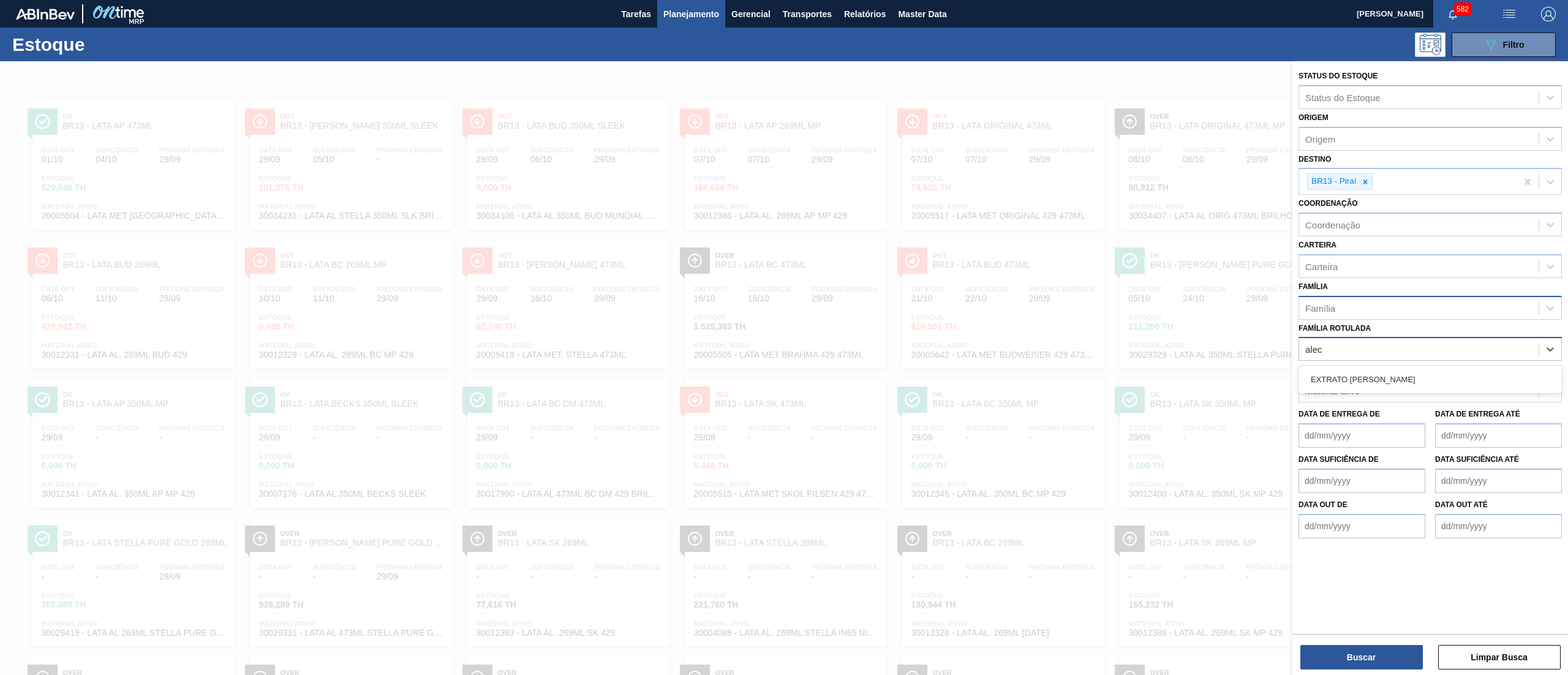
type Rotulada "alecr"
click at [1352, 376] on div "EXTRATO [PERSON_NAME]" at bounding box center [1430, 379] width 263 height 23
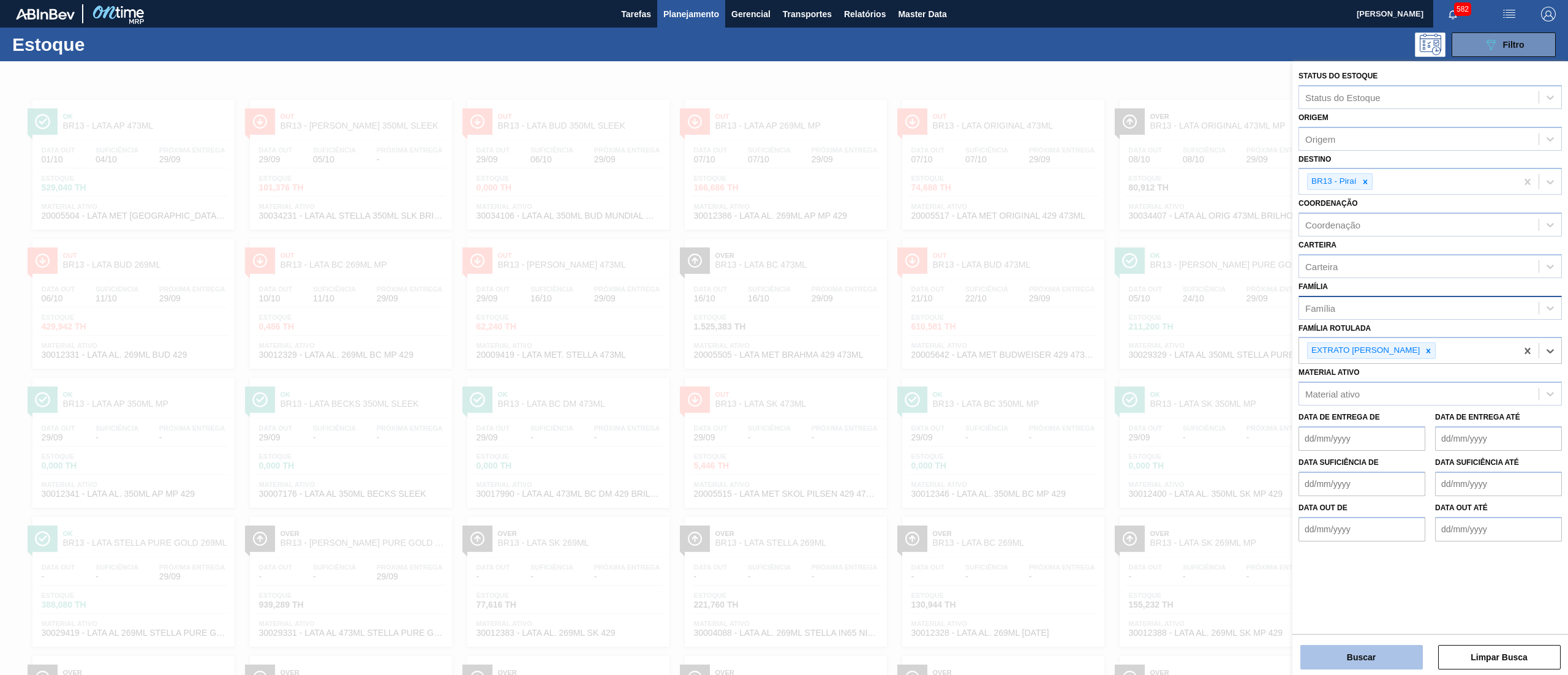
click at [1323, 669] on button "Buscar" at bounding box center [1362, 657] width 123 height 24
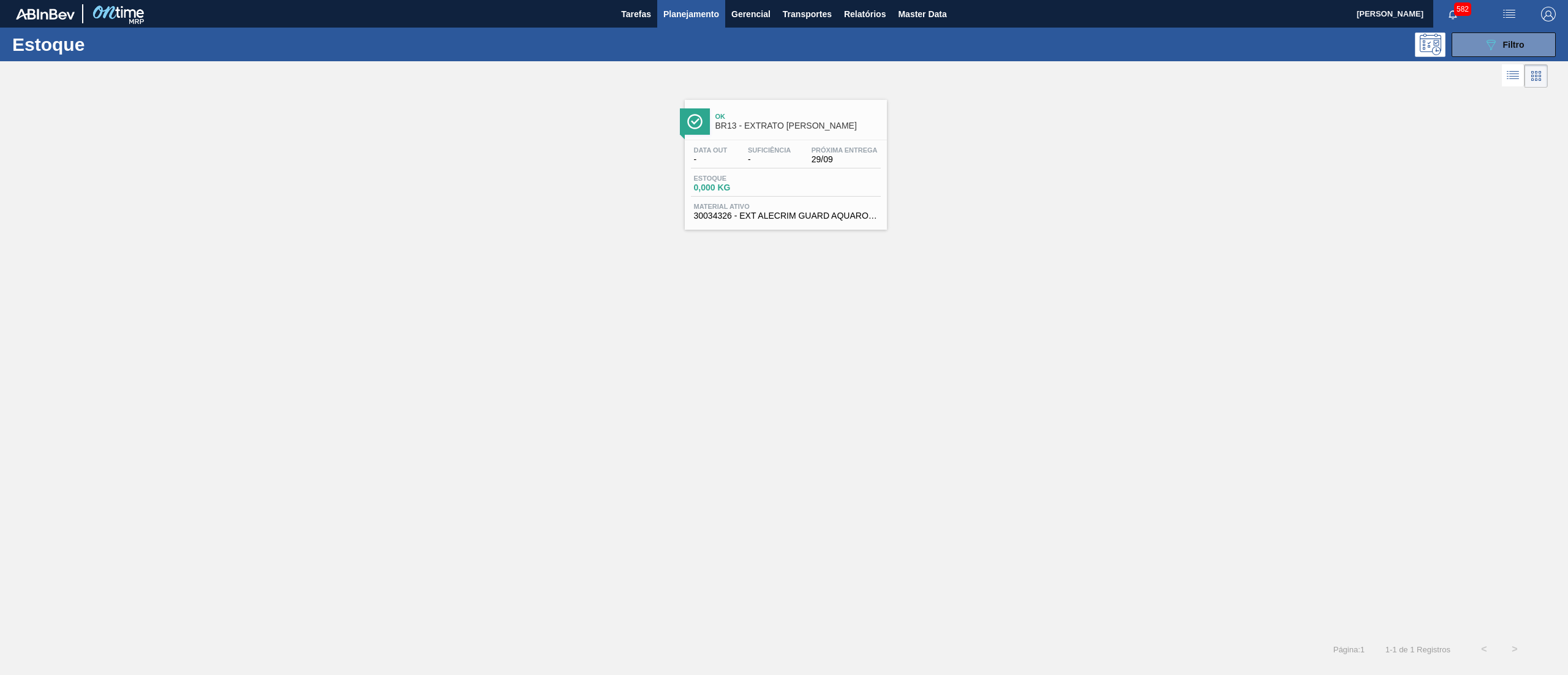
click at [734, 174] on span "Estoque" at bounding box center [737, 178] width 86 height 7
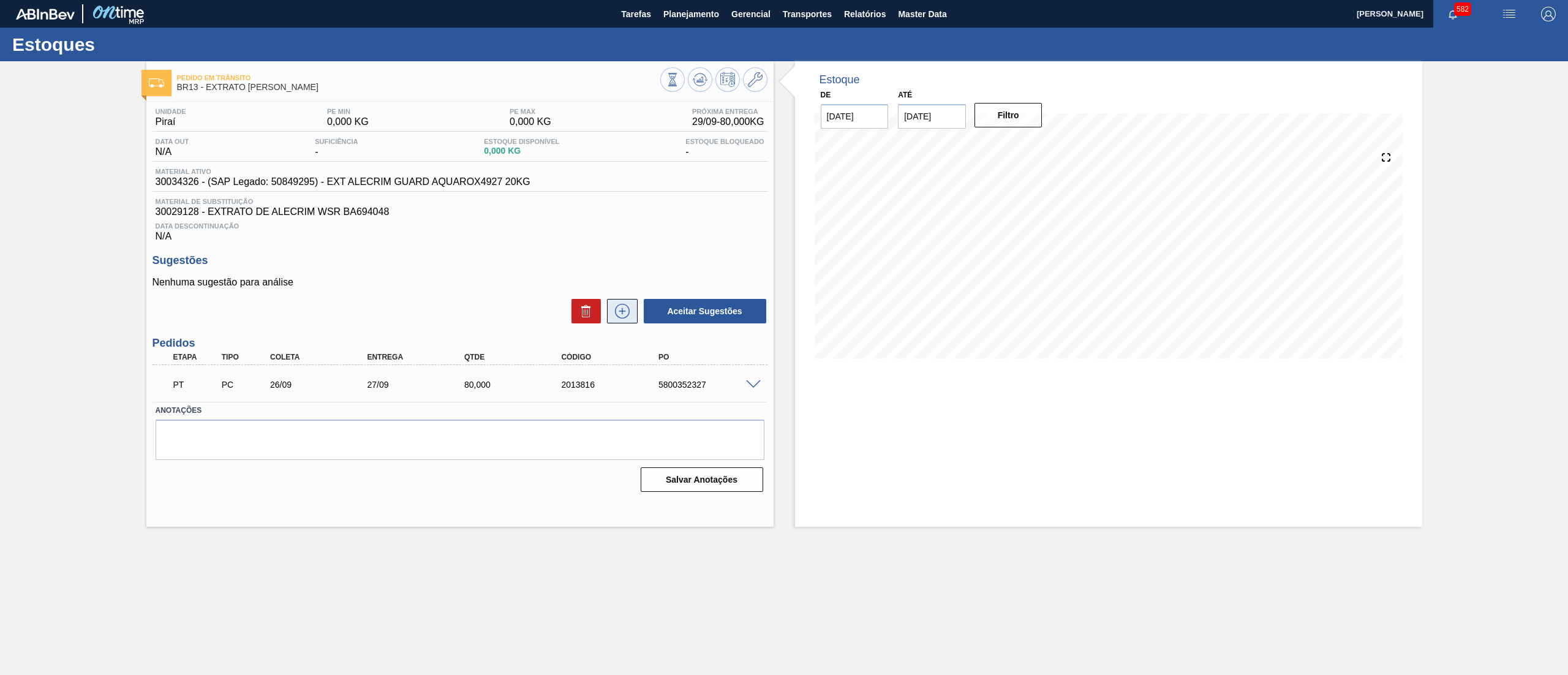
click at [620, 317] on icon at bounding box center [622, 311] width 19 height 15
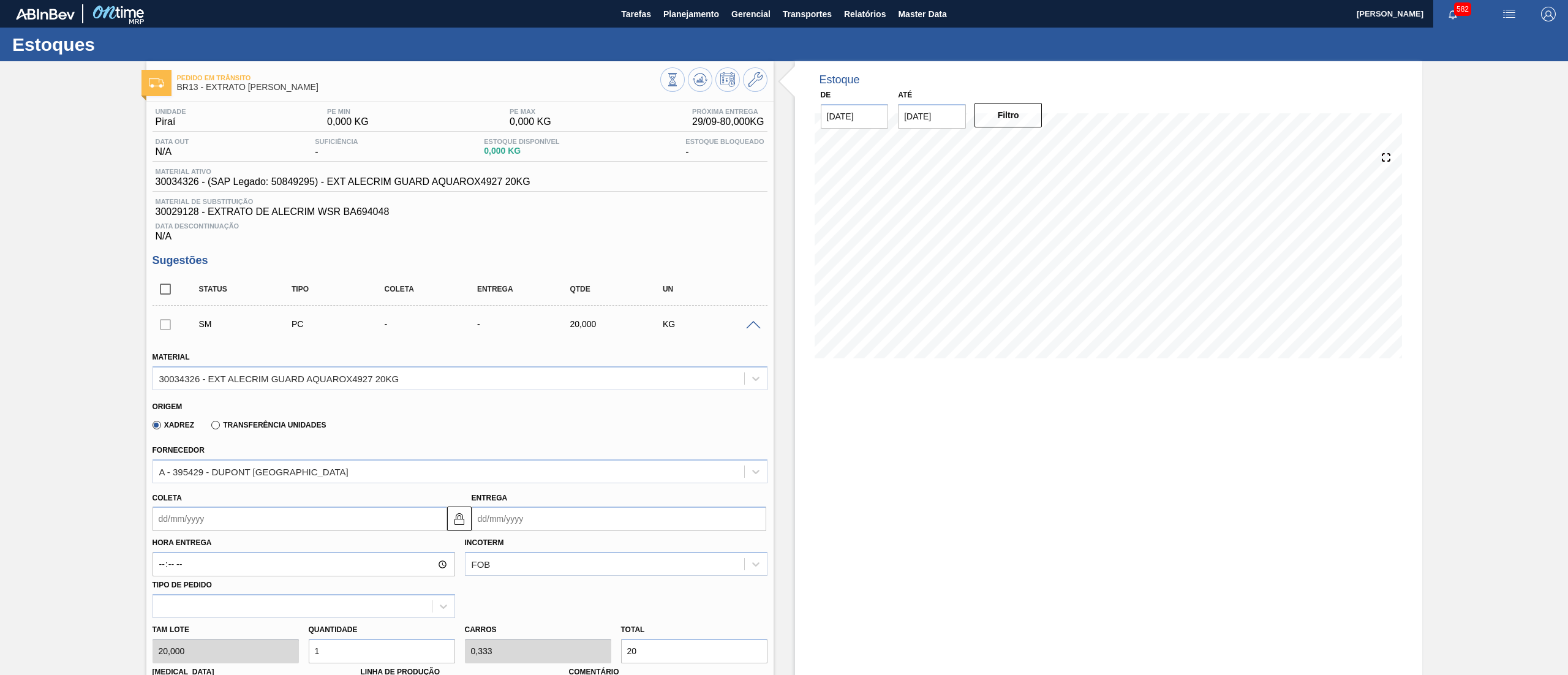
click at [207, 516] on input "Coleta" at bounding box center [299, 519] width 295 height 24
click at [288, 367] on button "Next Month" at bounding box center [290, 364] width 9 height 9
click at [184, 462] on div "20" at bounding box center [186, 463] width 16 height 16
type input "[DATE]"
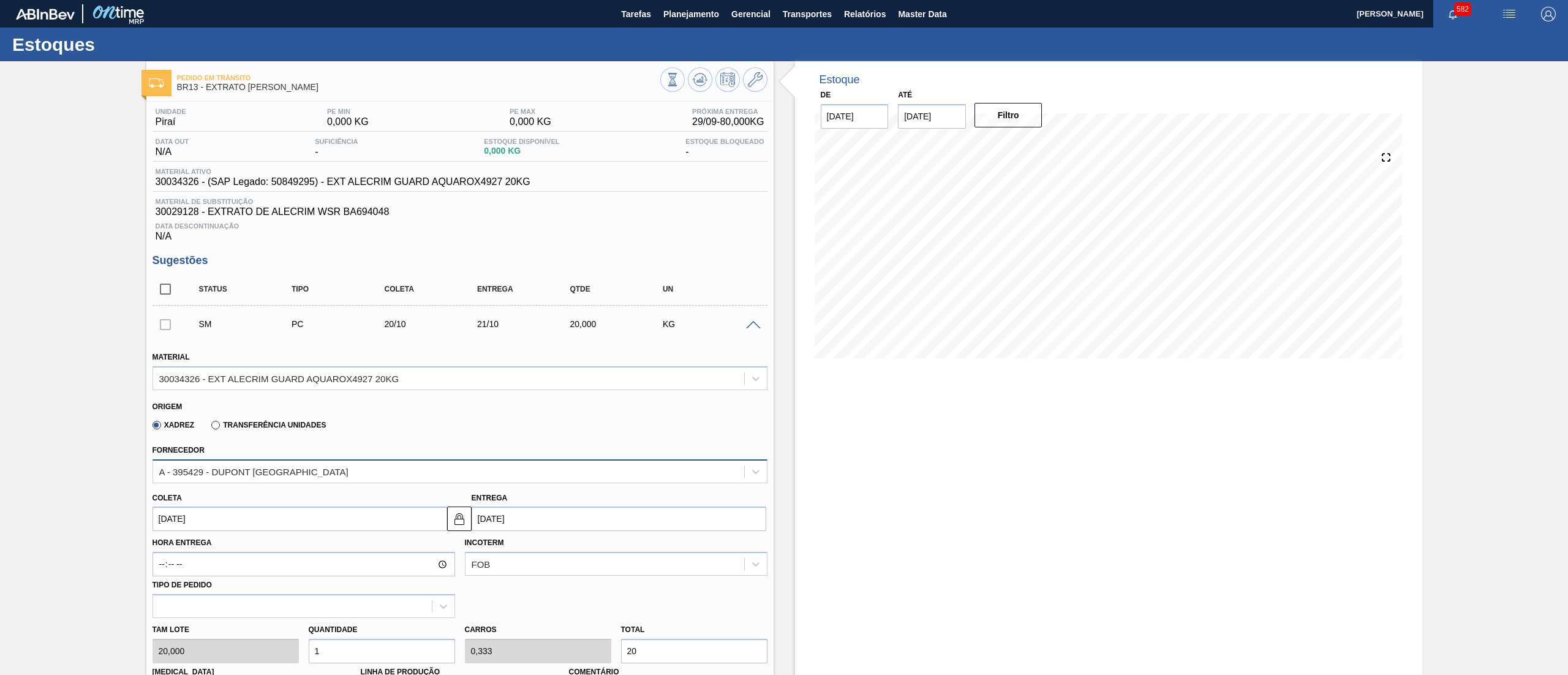
scroll to position [380, 0]
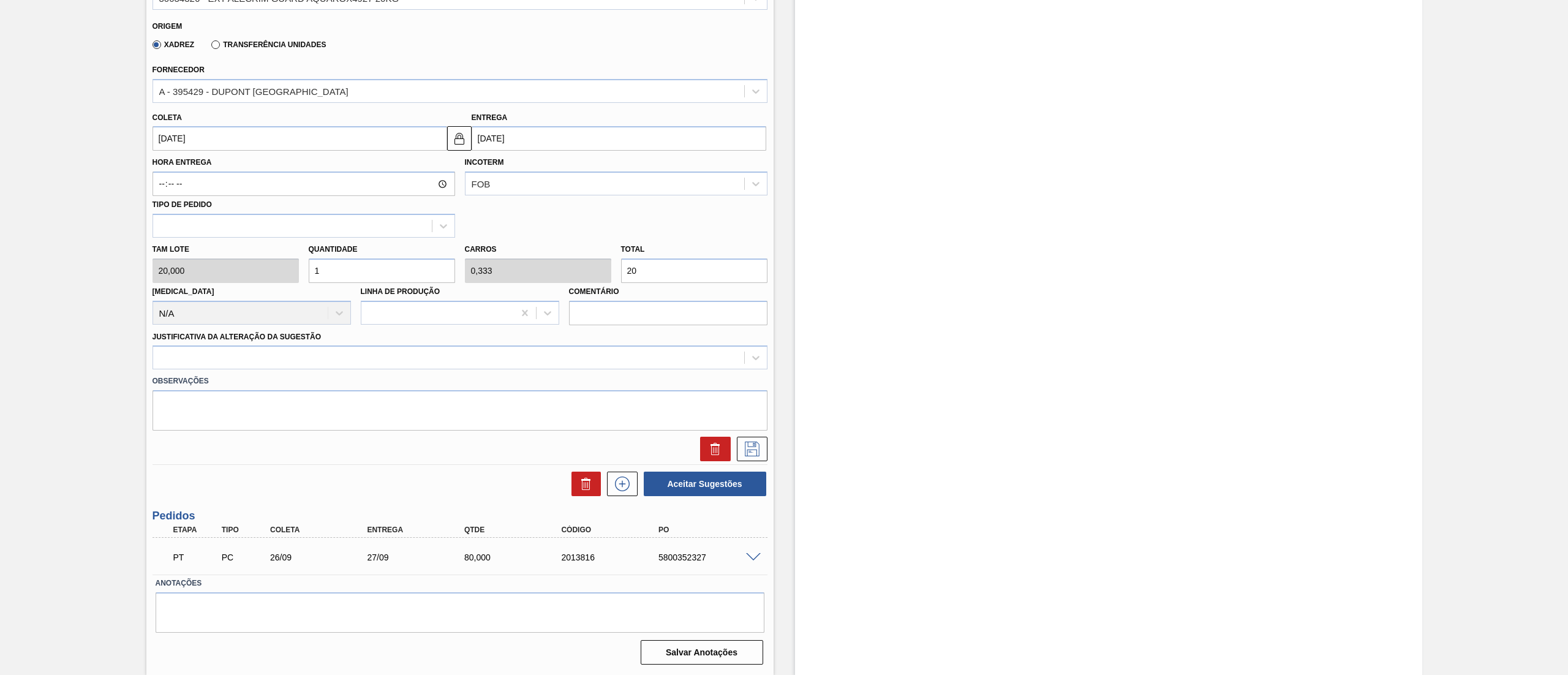
click at [282, 276] on div "[PERSON_NAME] 20,000 Quantidade 1 Carros 0,333 Total 20 [MEDICAL_DATA] N/A Linh…" at bounding box center [460, 282] width 625 height 88
type input "3"
type input "1"
type input "60"
type input "3"
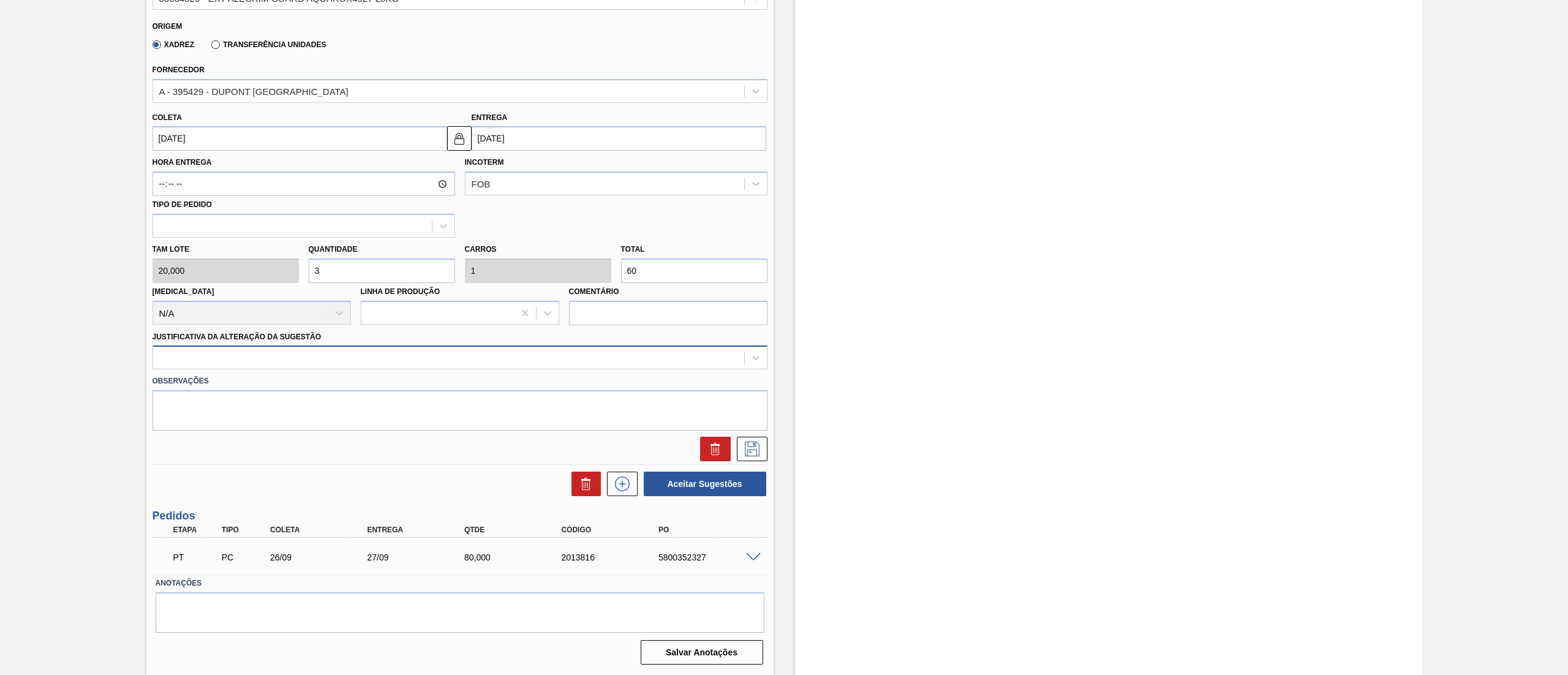
click at [227, 355] on div at bounding box center [449, 358] width 592 height 18
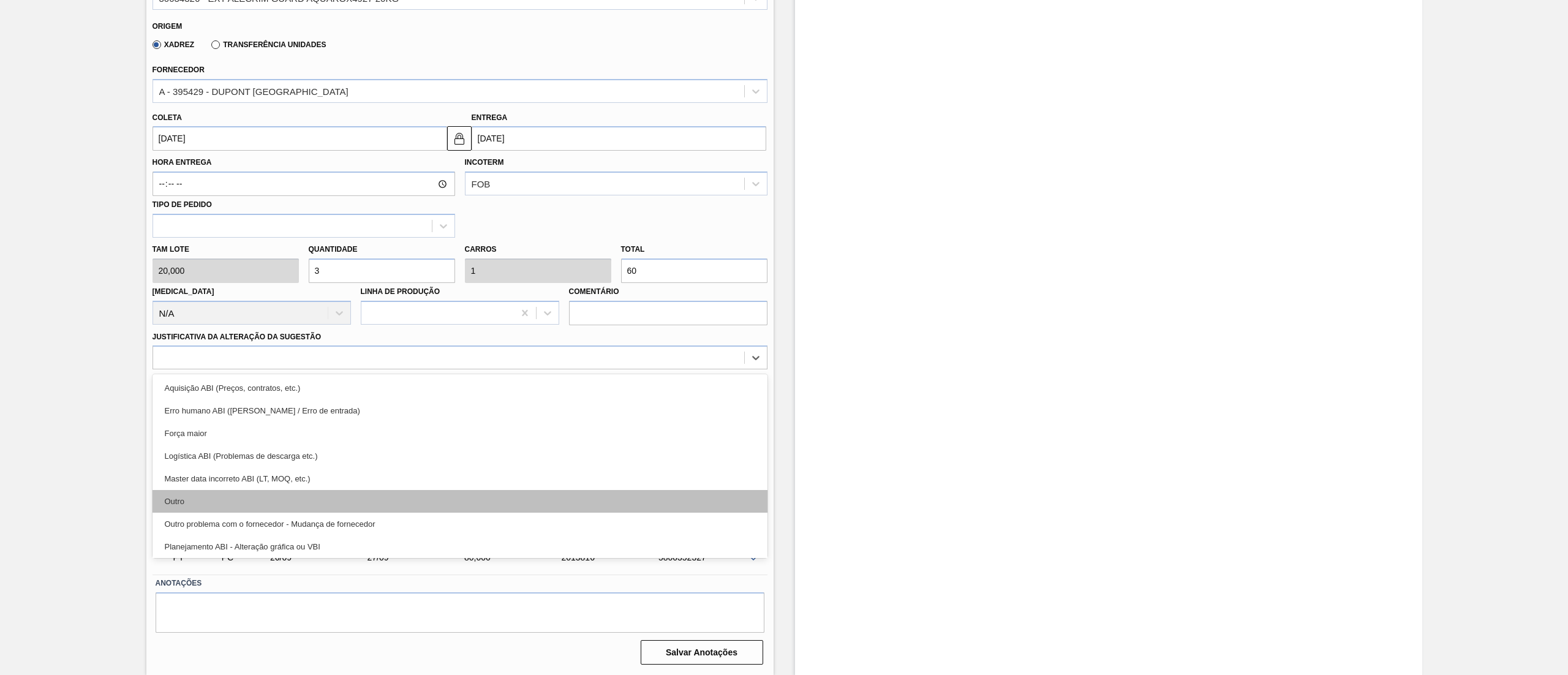
click at [227, 500] on div "Outro" at bounding box center [460, 501] width 615 height 23
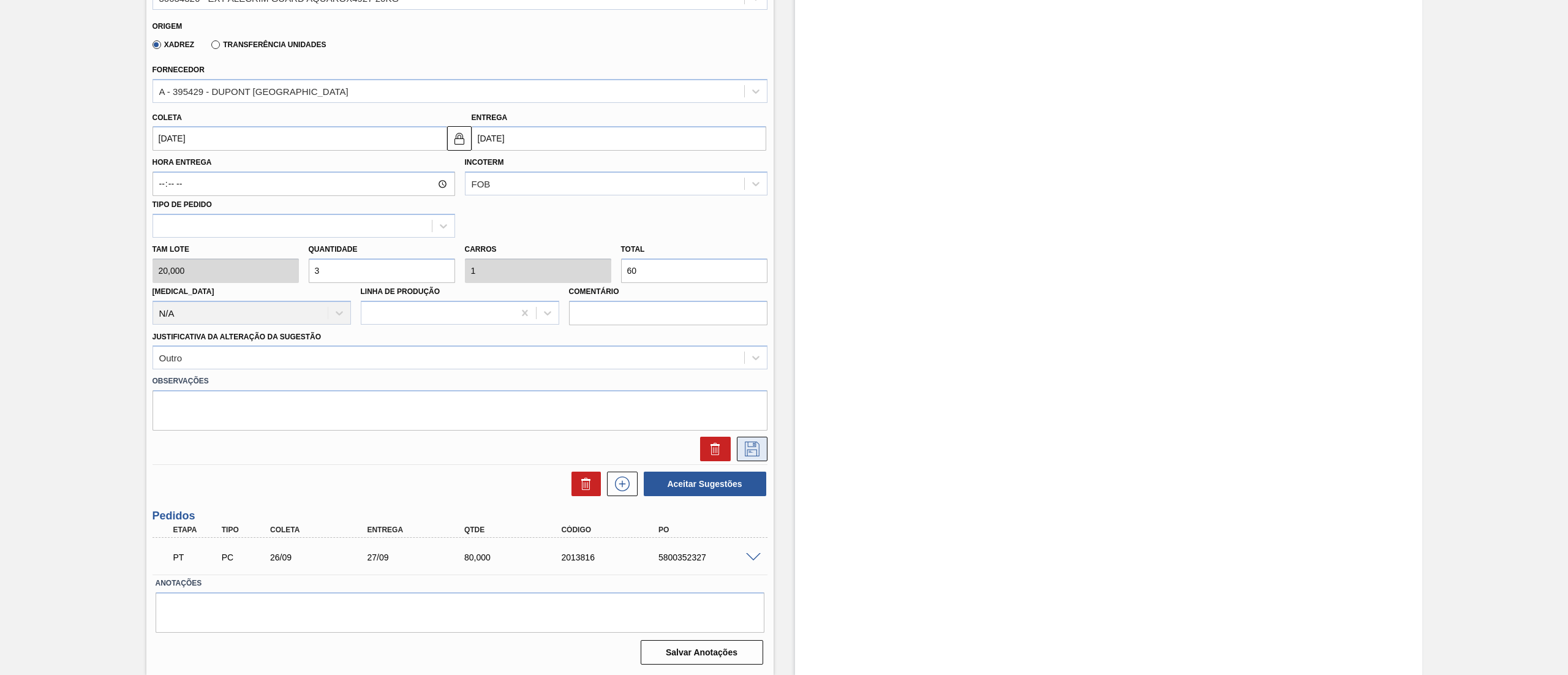
click at [751, 448] on icon at bounding box center [752, 449] width 19 height 15
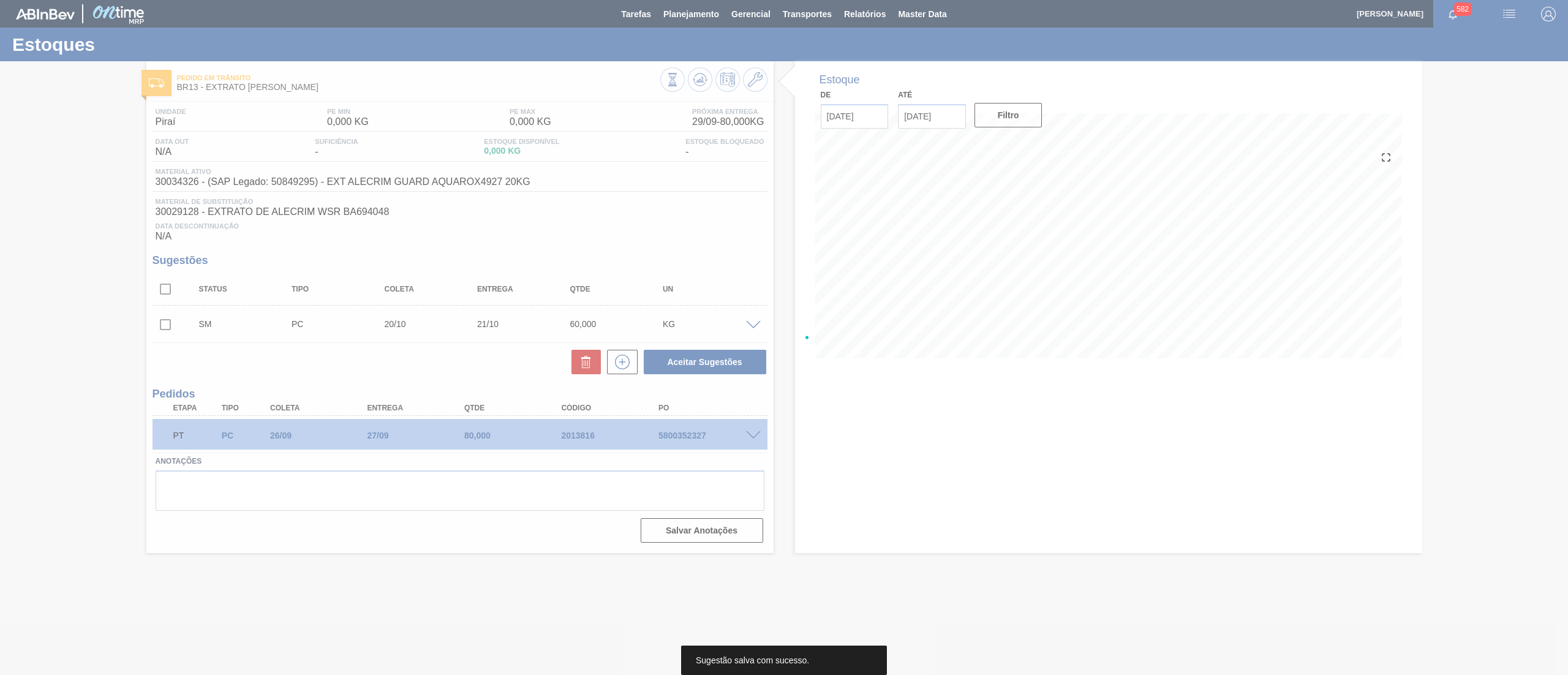
scroll to position [0, 0]
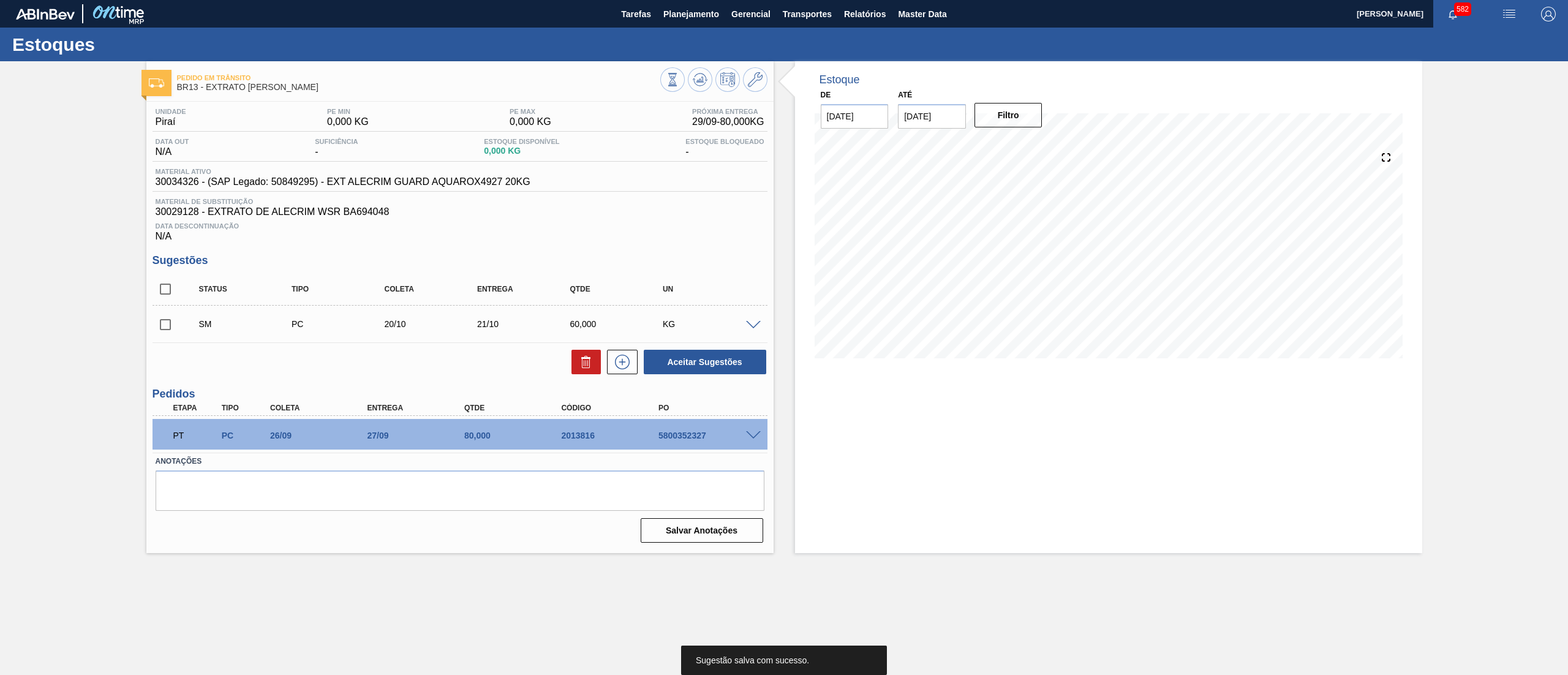
click at [160, 333] on input "checkbox" at bounding box center [165, 325] width 26 height 26
click at [684, 364] on button "Aceitar Sugestões" at bounding box center [705, 362] width 123 height 24
checkbox input "false"
